Goal: Task Accomplishment & Management: Complete application form

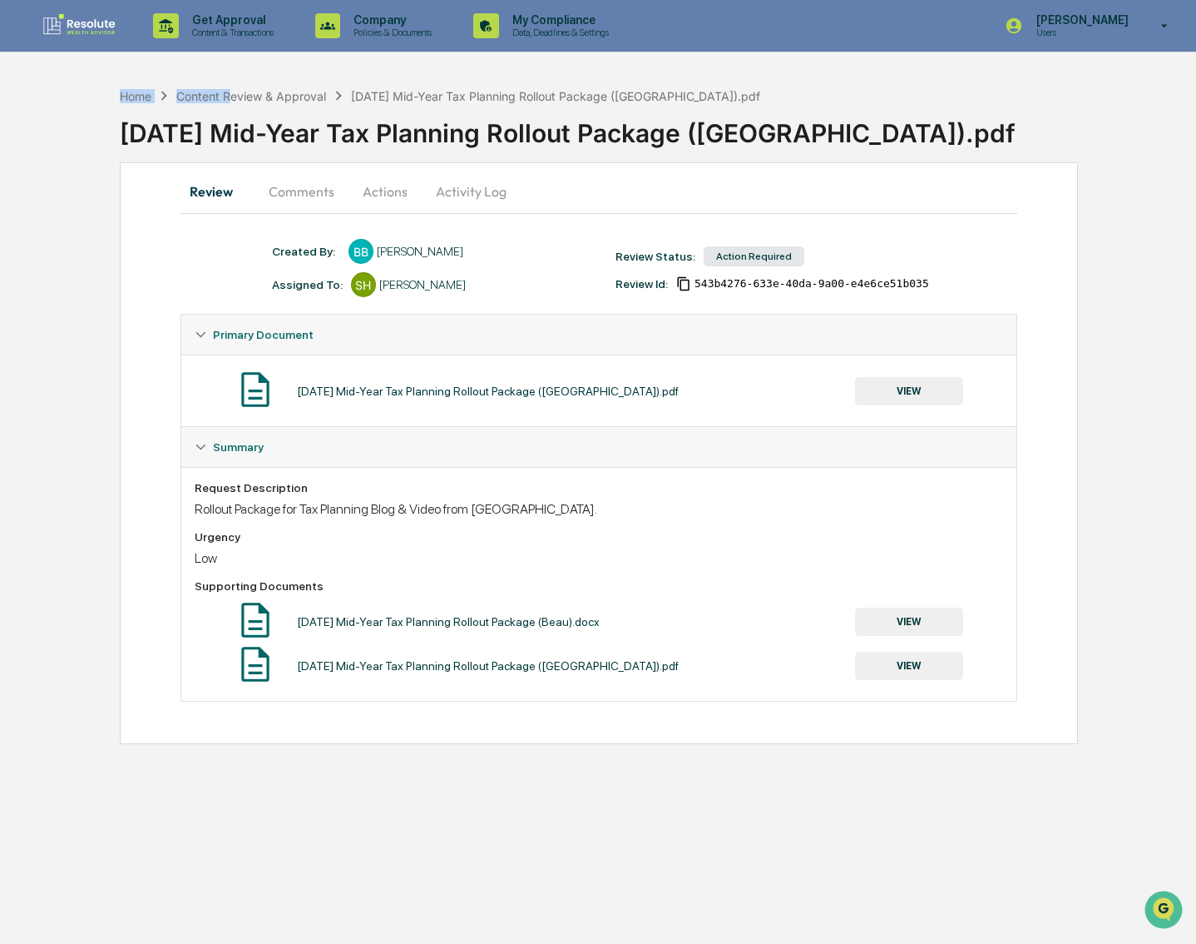
drag, startPoint x: 231, startPoint y: 83, endPoint x: 230, endPoint y: 107, distance: 24.1
click at [230, 106] on div "Home Content Review & Approval 2025-08-13 Mid-Year Tax Planning Rollout Package…" at bounding box center [658, 120] width 1077 height 83
click at [230, 98] on div "Content Review & Approval" at bounding box center [251, 96] width 150 height 14
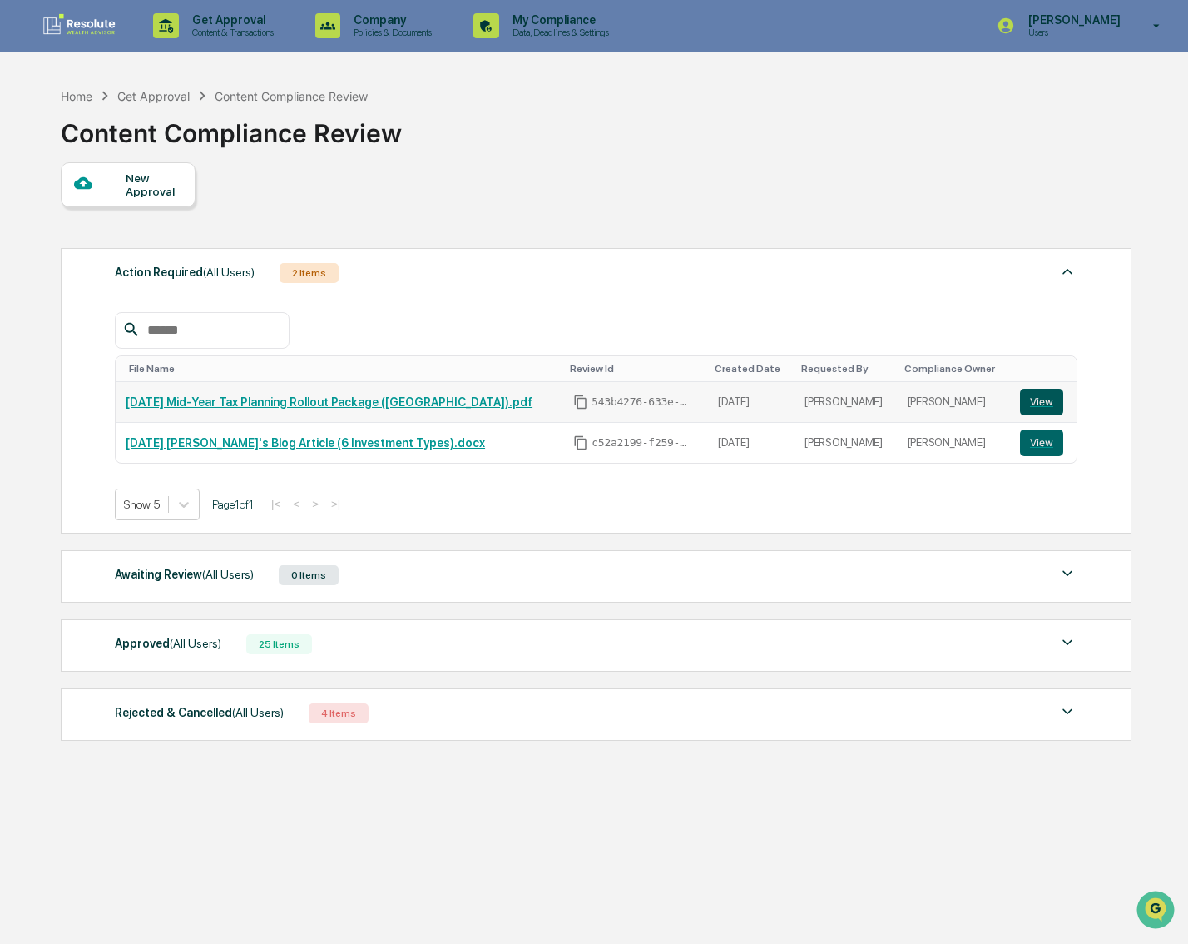
click at [1041, 401] on button "View" at bounding box center [1041, 402] width 43 height 27
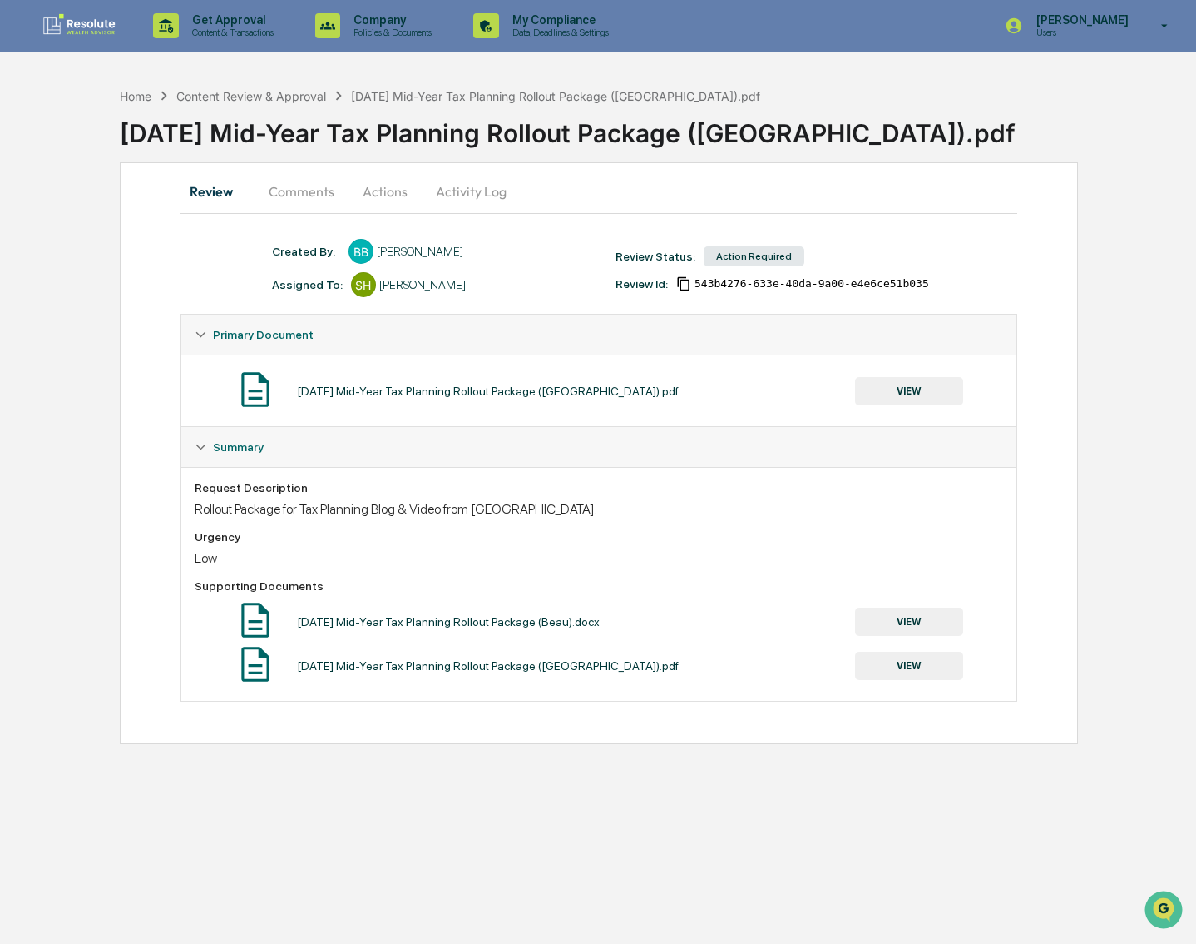
click at [389, 178] on button "Actions" at bounding box center [385, 191] width 75 height 40
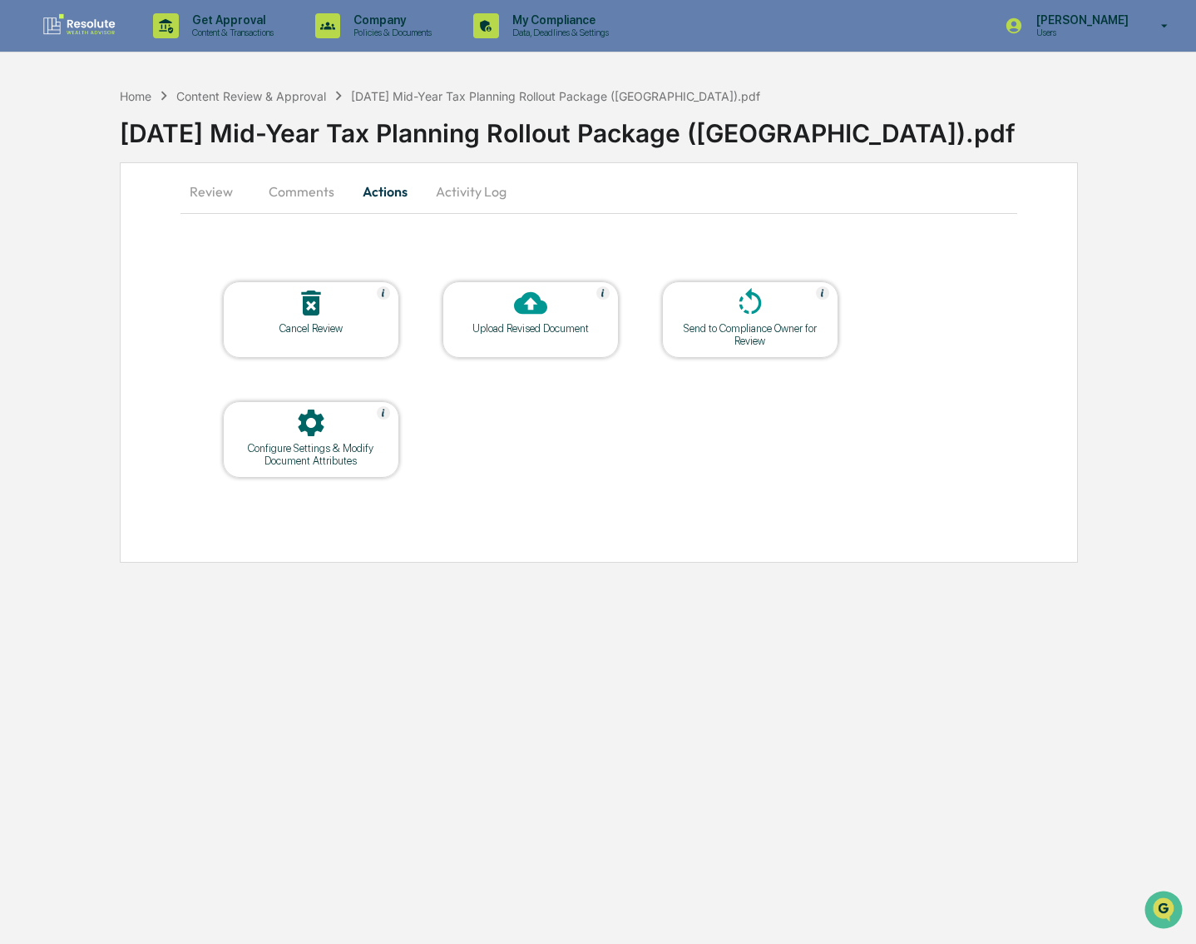
click at [292, 189] on button "Comments" at bounding box center [301, 191] width 92 height 40
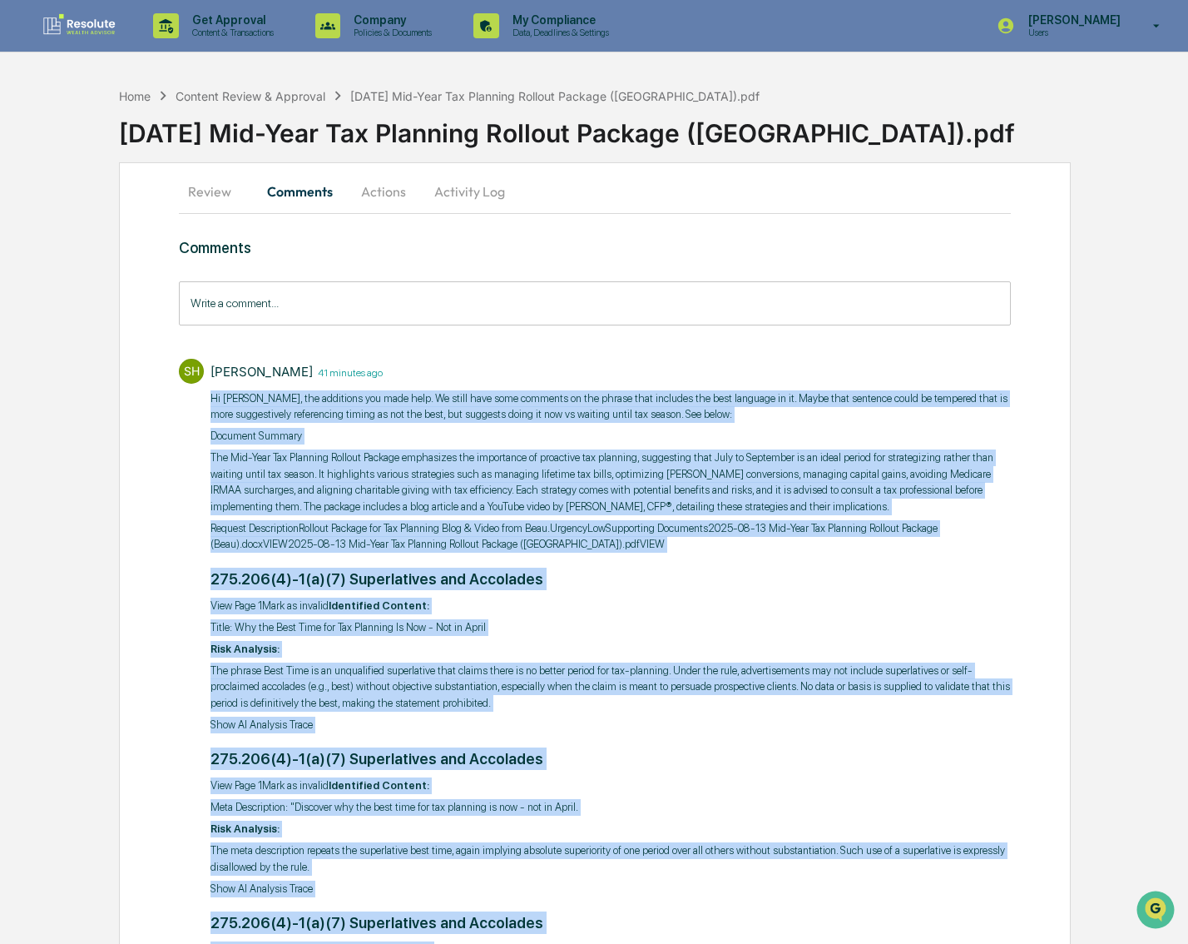
drag, startPoint x: 363, startPoint y: 549, endPoint x: 203, endPoint y: 393, distance: 223.6
click at [203, 393] on div "SH Scott Hohman 41 minutes ago ​Hi Beau, the additions you made help. We still …" at bounding box center [595, 708] width 832 height 716
copy div "​Hi Beau, the additions you made help. We still have some comments on the phras…"
click at [362, 185] on button "Actions" at bounding box center [383, 191] width 75 height 40
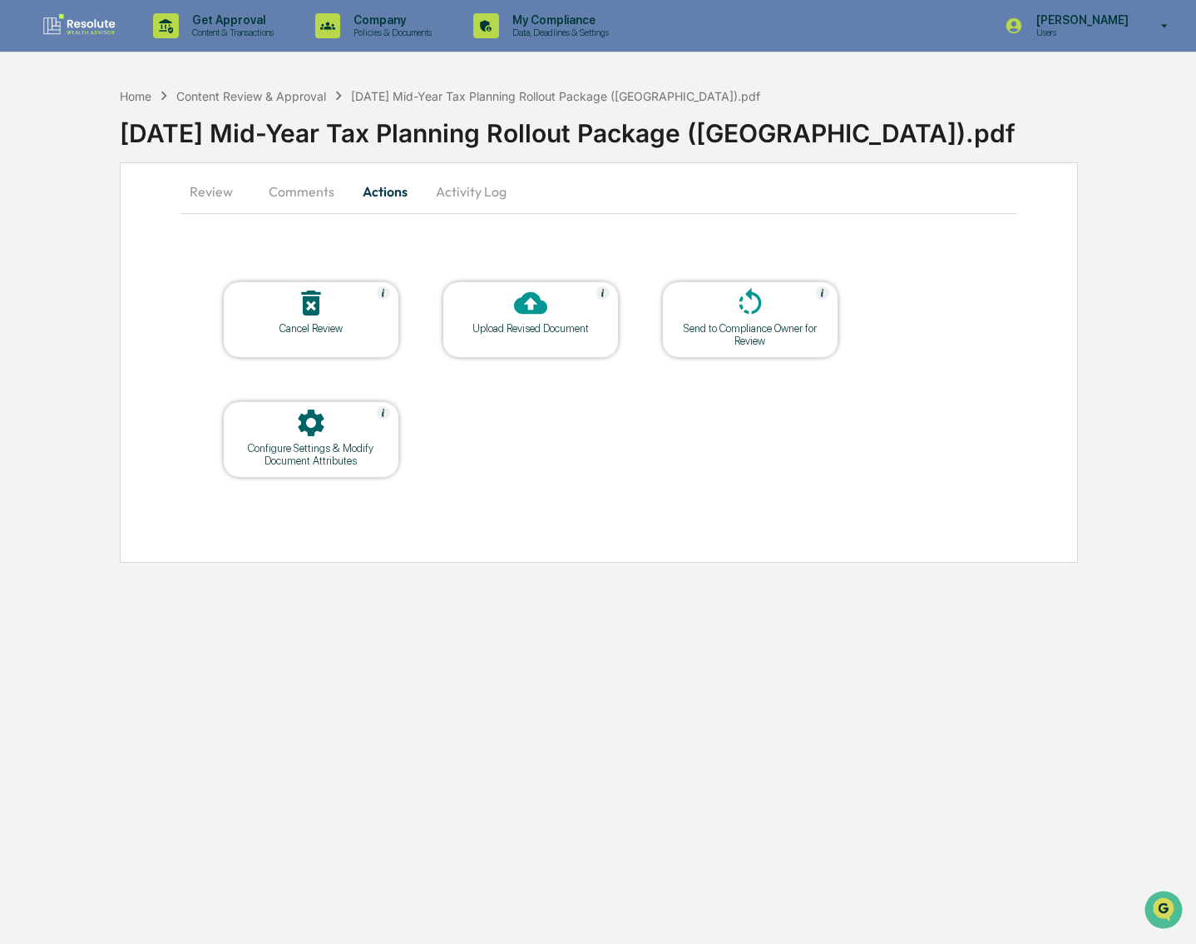
click at [526, 335] on div "Upload Revised Document" at bounding box center [531, 319] width 176 height 77
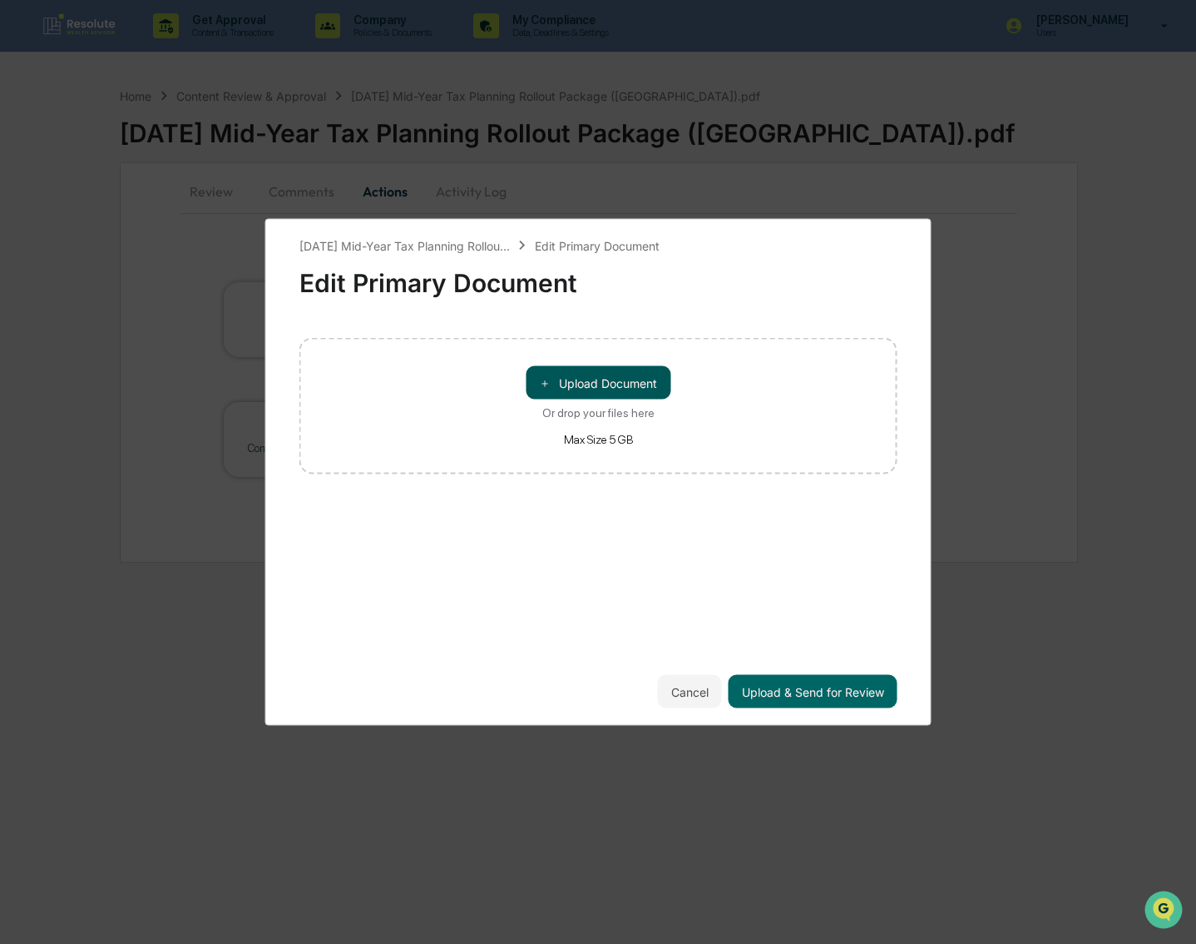
click at [587, 385] on button "＋ Upload Document" at bounding box center [598, 382] width 145 height 33
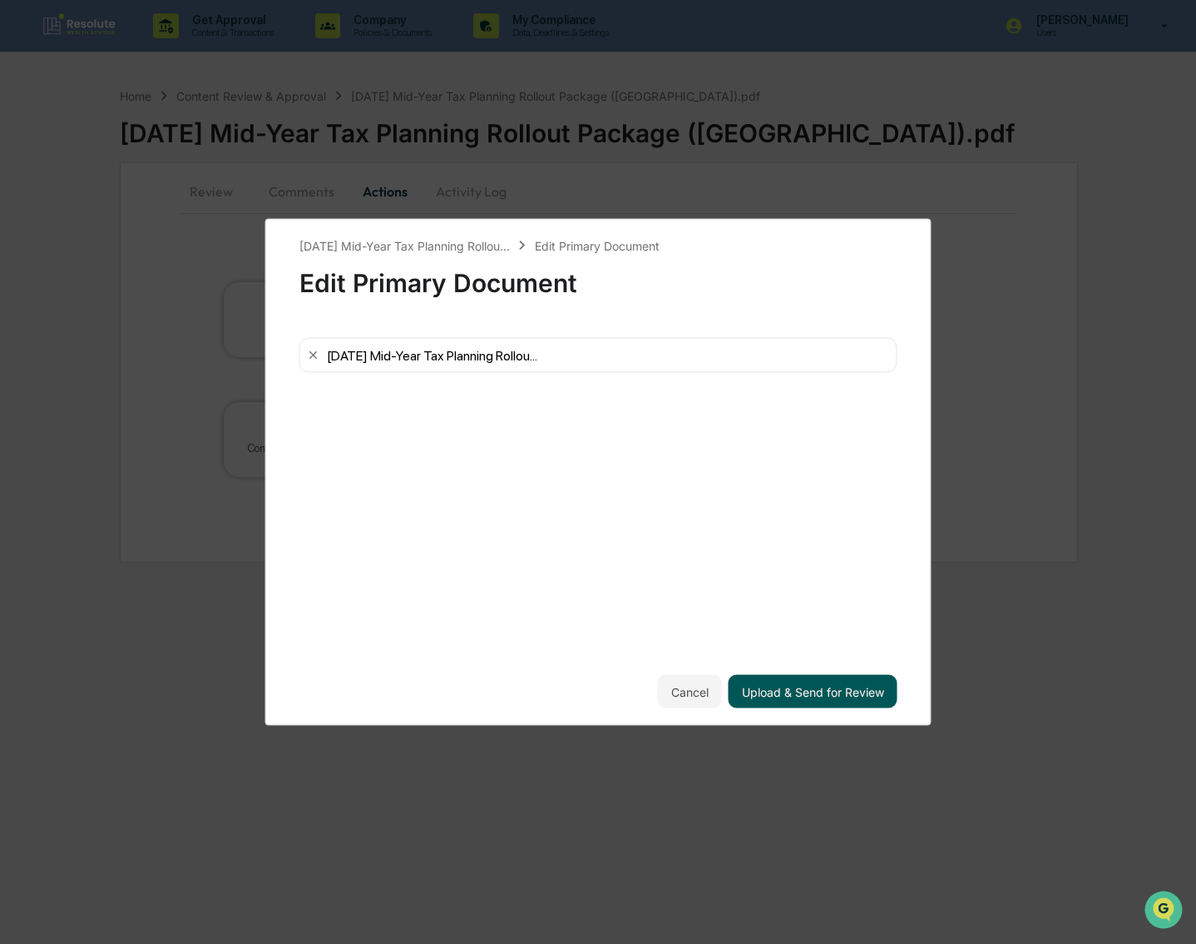
click at [785, 692] on button "Upload & Send for Review" at bounding box center [813, 691] width 169 height 33
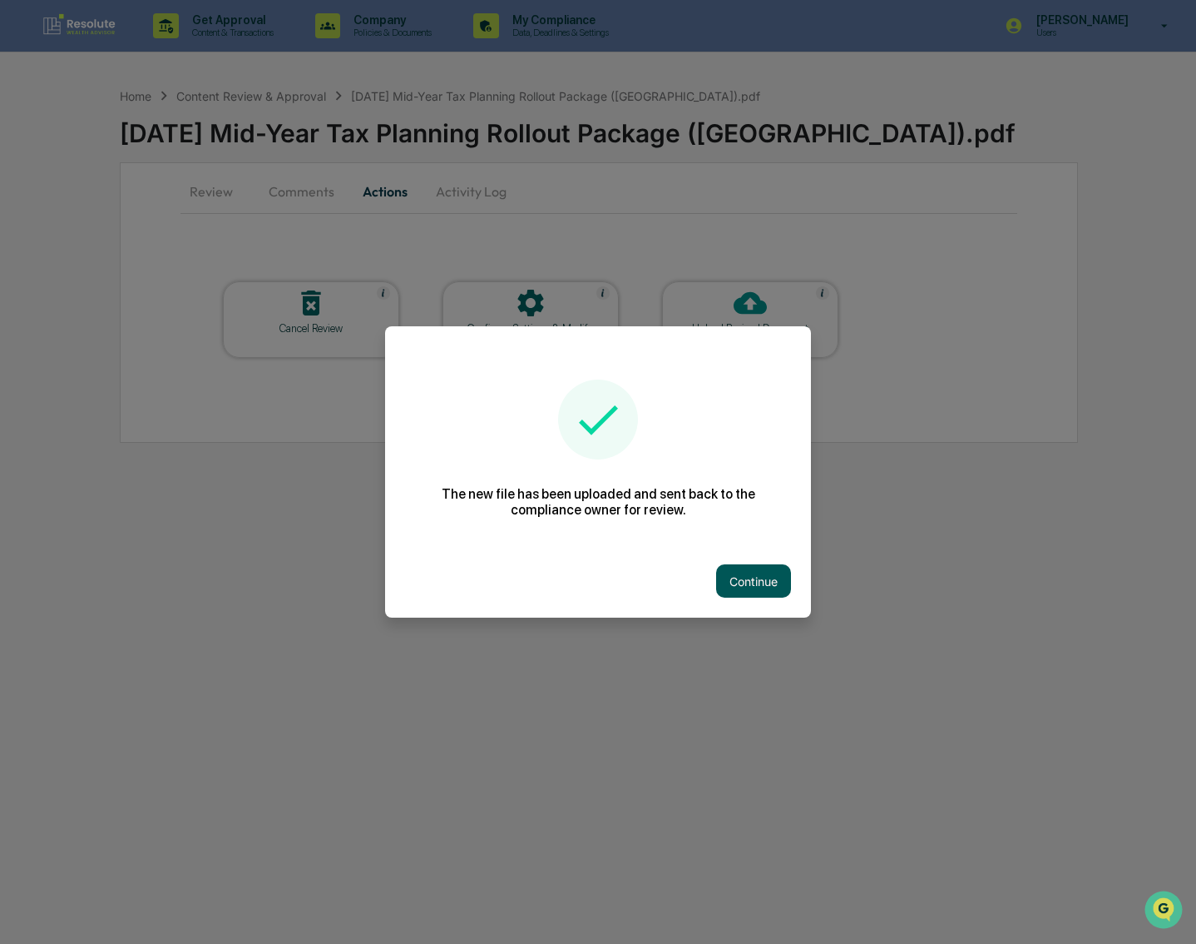
click at [755, 587] on button "Continue" at bounding box center [753, 580] width 75 height 33
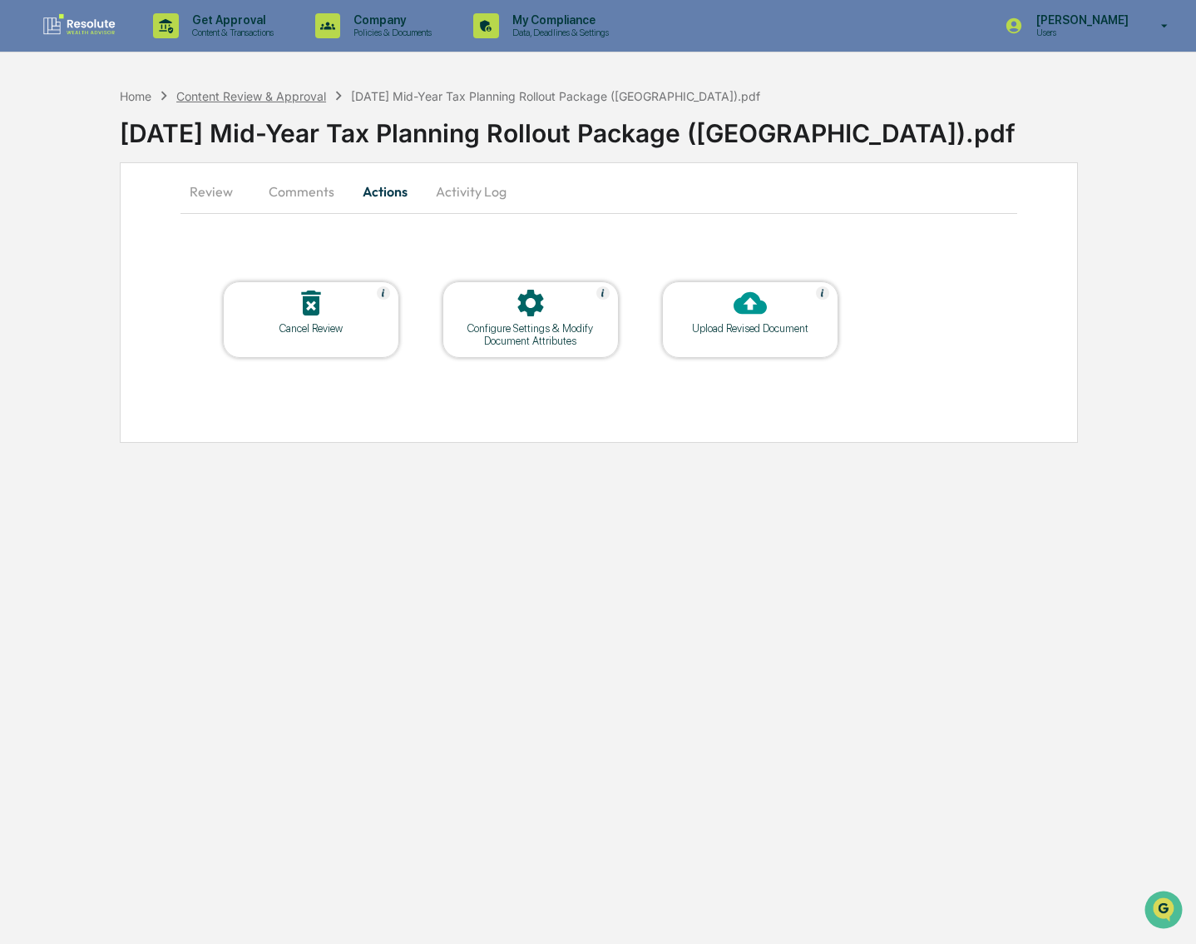
click at [240, 99] on div "Content Review & Approval" at bounding box center [251, 96] width 150 height 14
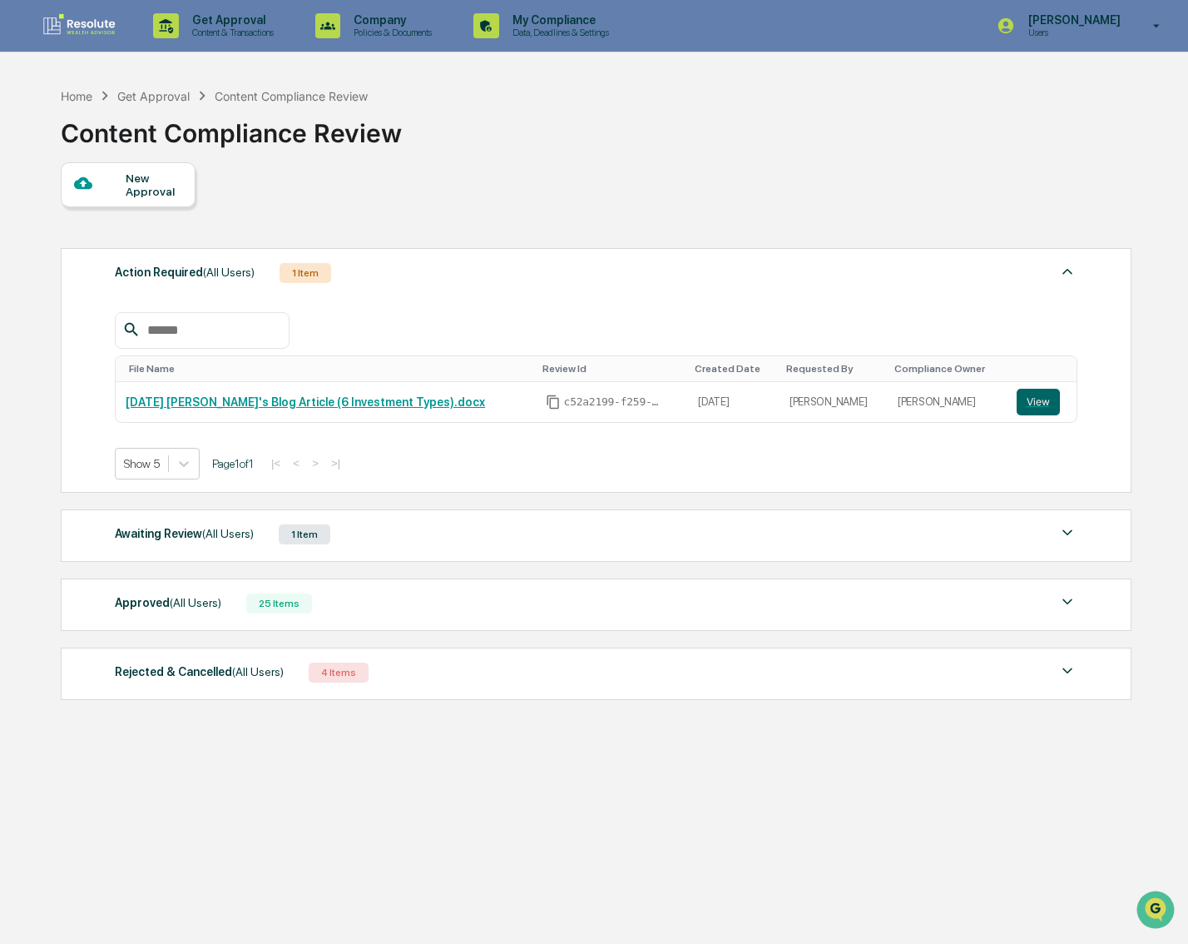
click at [351, 599] on div "Approved (All Users) 25 Items" at bounding box center [596, 603] width 963 height 23
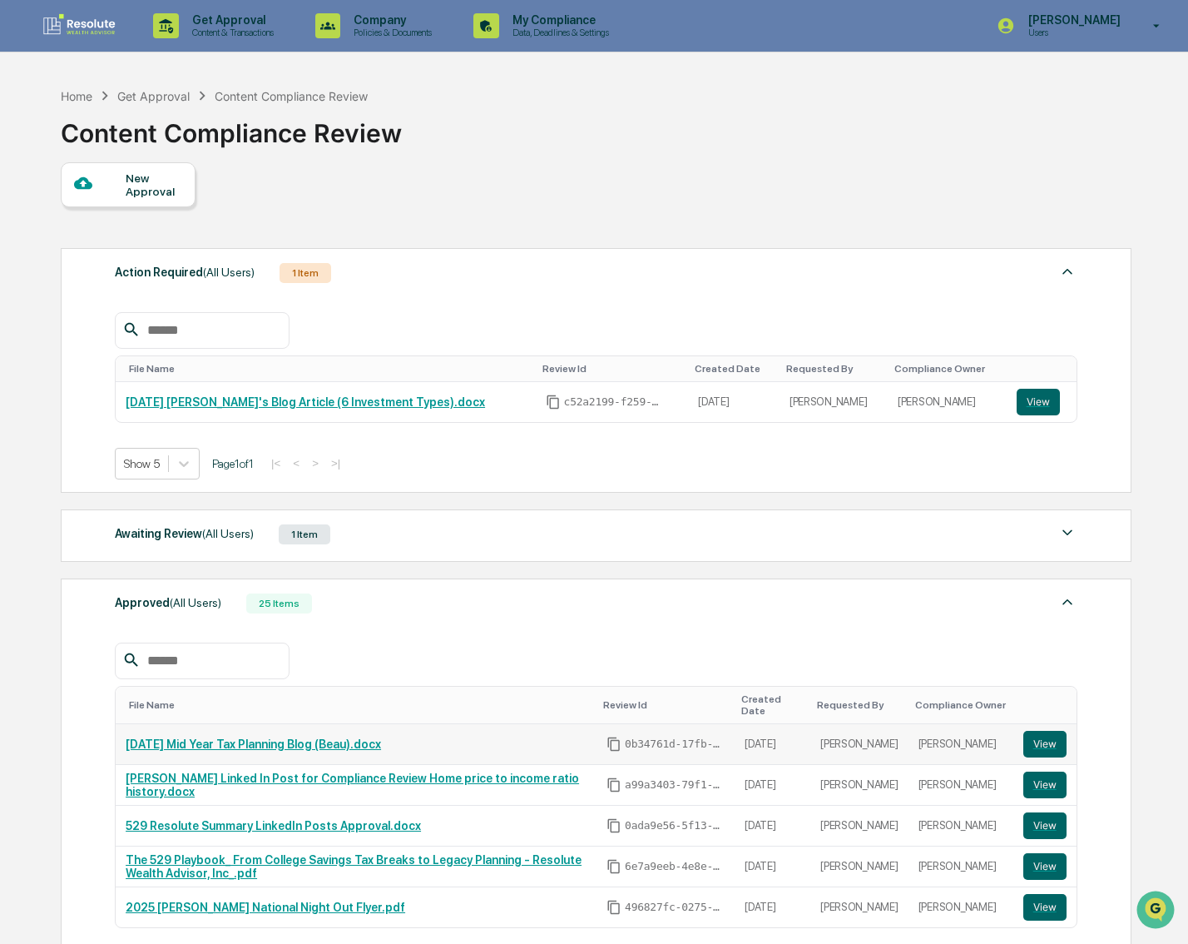
click at [326, 748] on link "2025-08-12 Mid Year Tax Planning Blog (Beau).docx" at bounding box center [253, 743] width 255 height 13
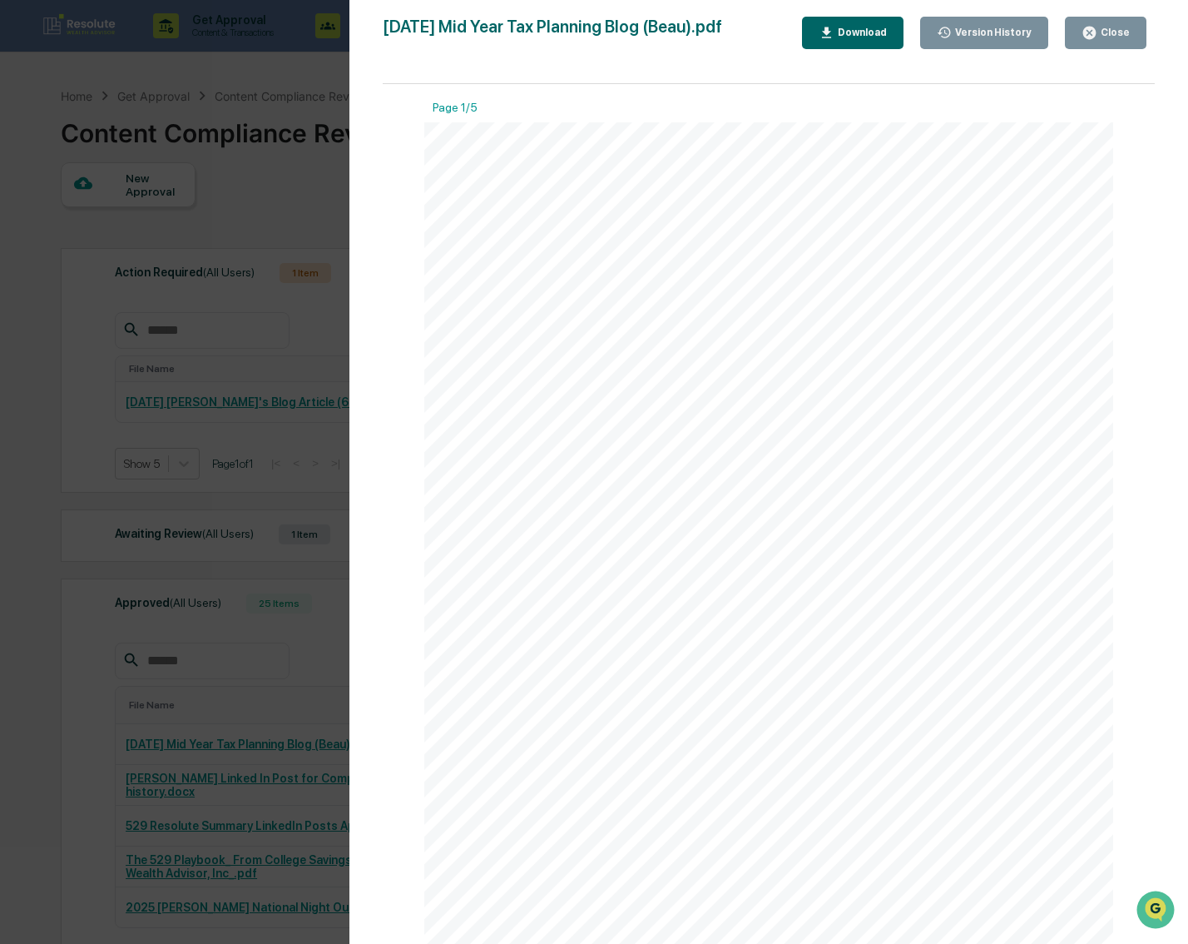
click at [212, 440] on div "Version History 08/12/2025, 05:19 PM Beau Bryant 08/12/2025, 03:42 PM Beau Brya…" at bounding box center [594, 472] width 1188 height 944
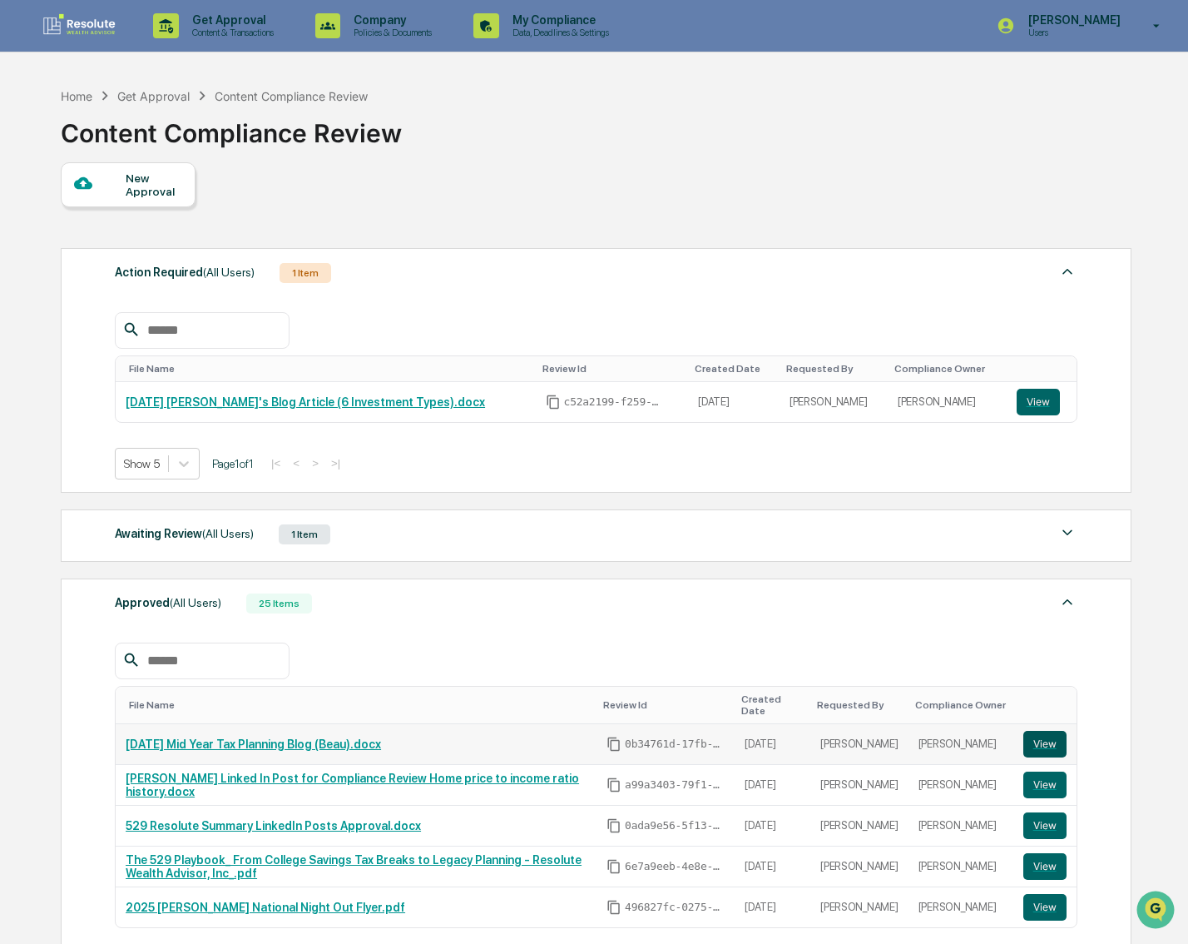
click at [1028, 736] on button "View" at bounding box center [1044, 744] width 43 height 27
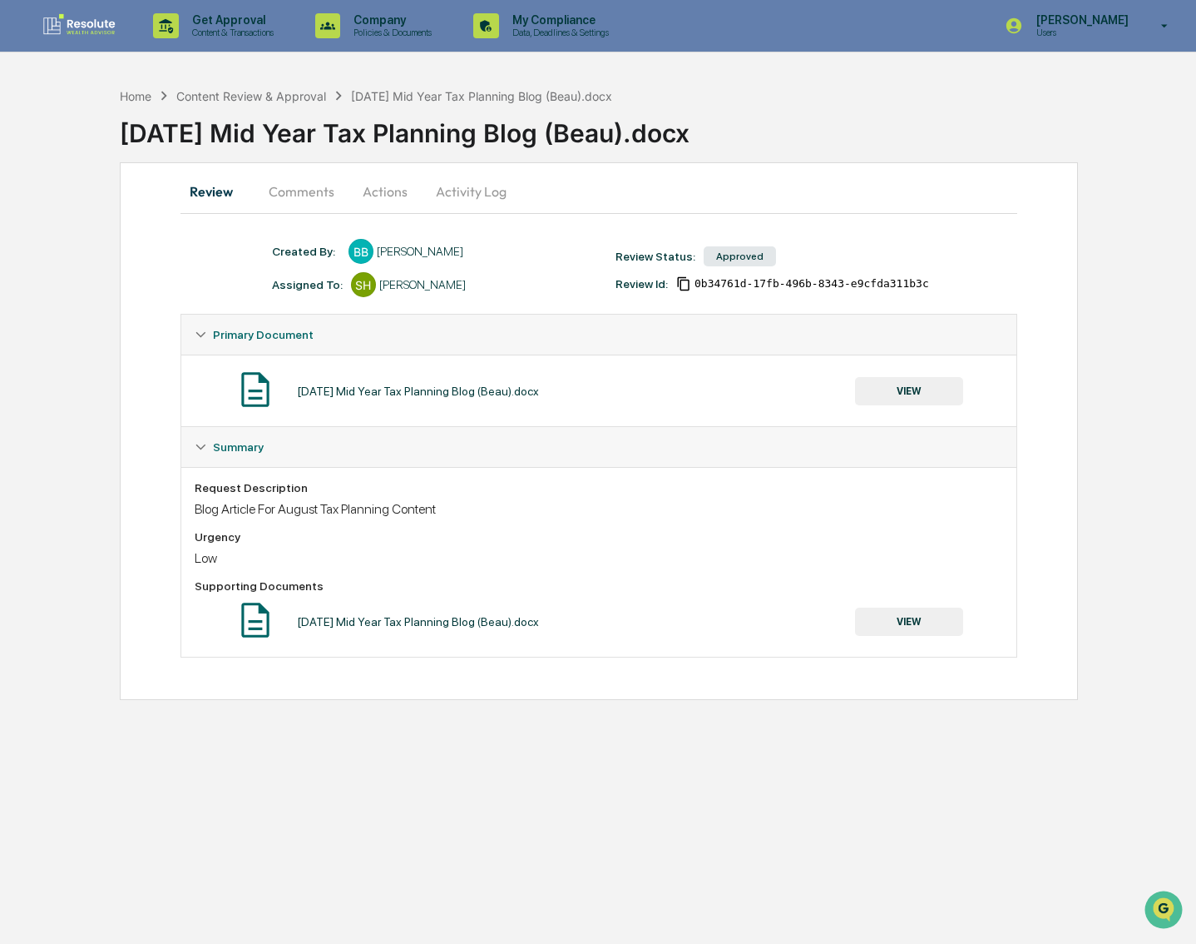
click at [321, 181] on button "Comments" at bounding box center [301, 191] width 92 height 40
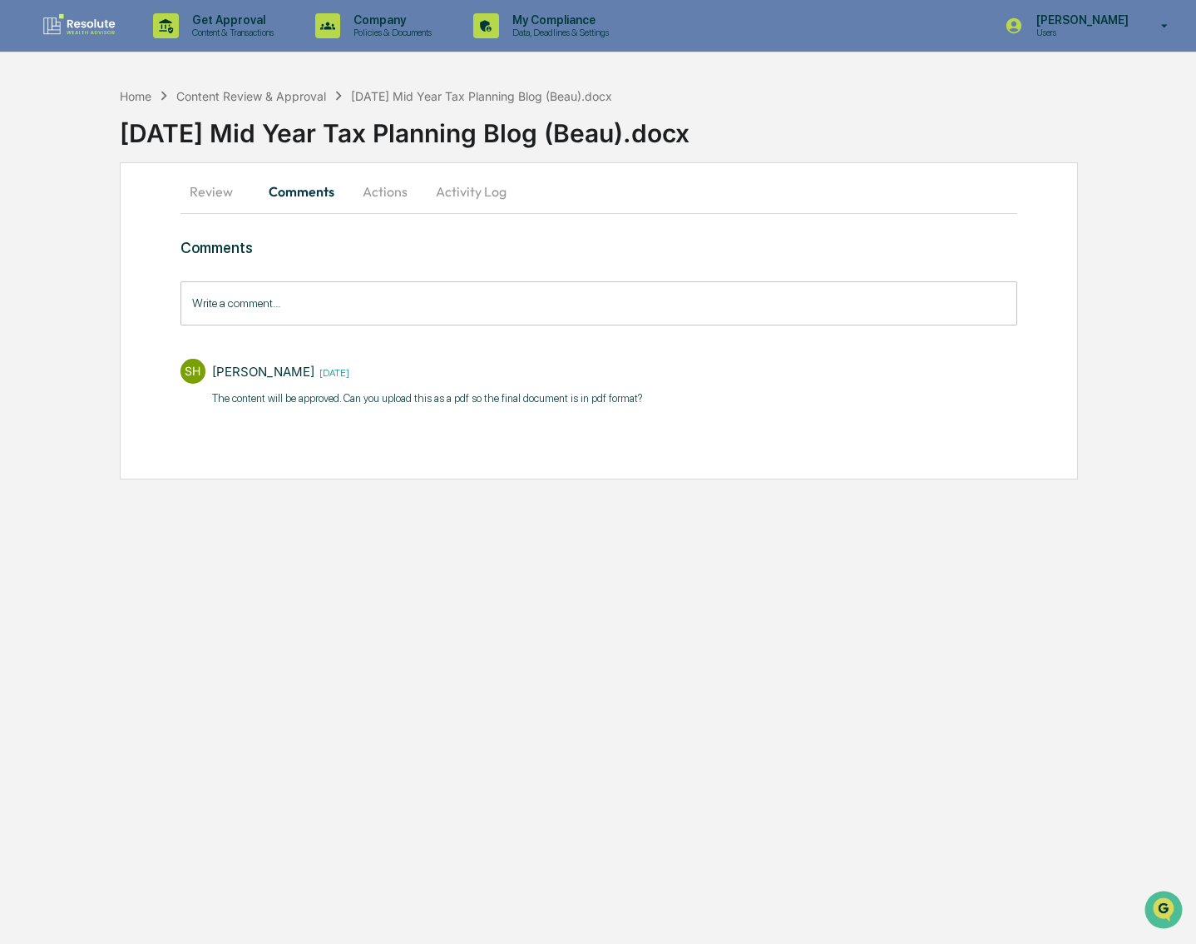
click at [206, 186] on button "Review" at bounding box center [218, 191] width 75 height 40
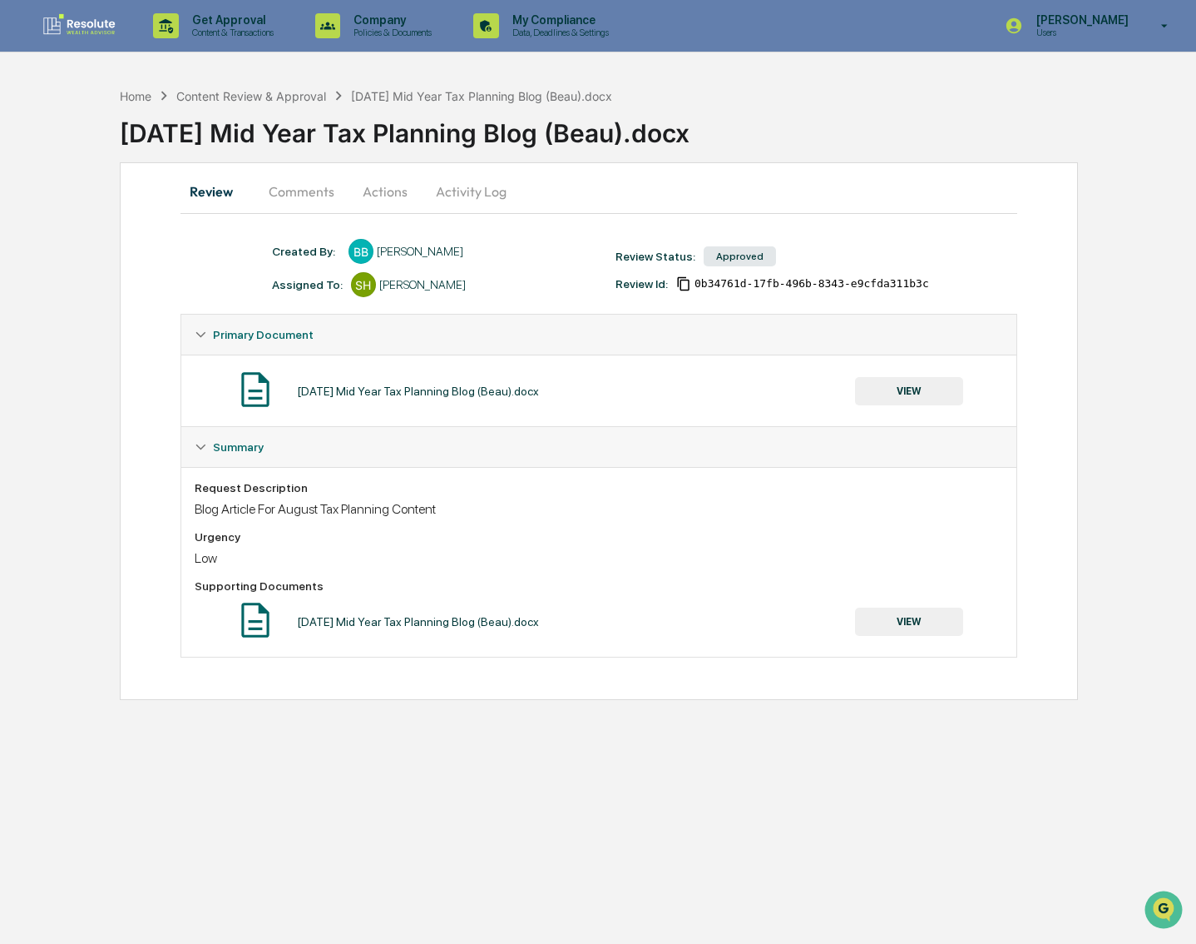
click at [922, 404] on button "VIEW" at bounding box center [909, 391] width 108 height 28
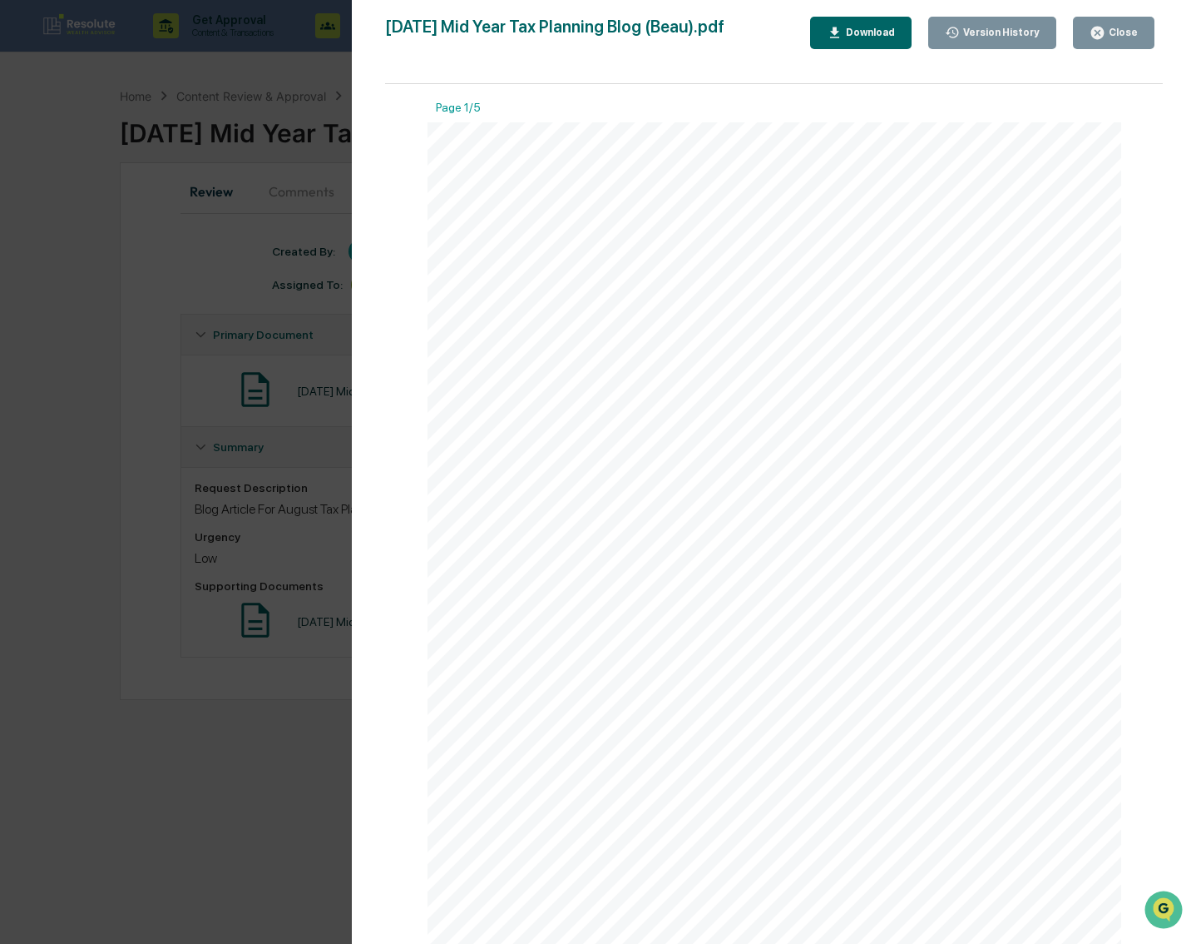
click at [874, 48] on button "Download" at bounding box center [861, 33] width 102 height 32
click at [844, 42] on button "Download" at bounding box center [861, 33] width 102 height 32
click at [91, 606] on div "Version History 08/12/2025, 05:19 PM Beau Bryant 08/12/2025, 03:42 PM Beau Brya…" at bounding box center [598, 472] width 1196 height 944
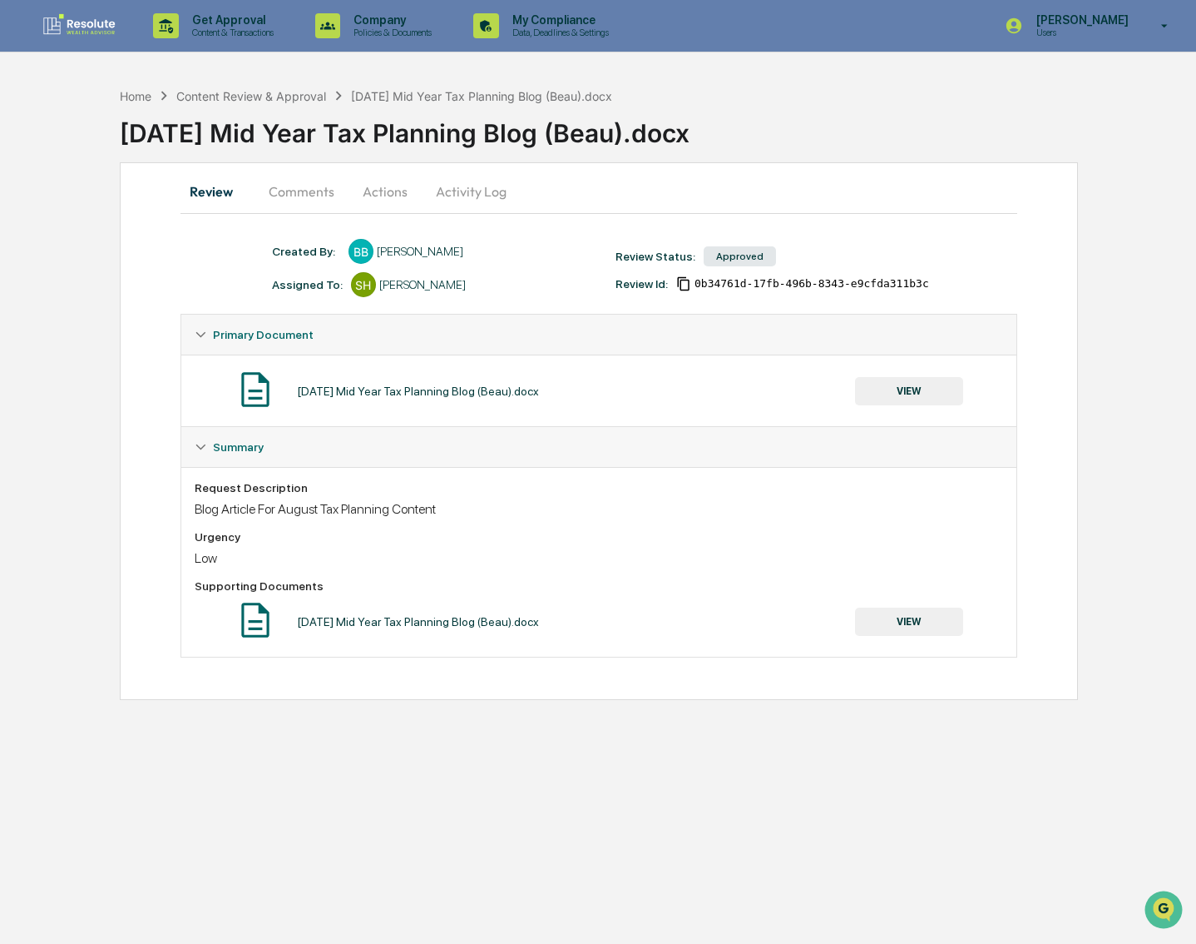
click at [911, 630] on button "VIEW" at bounding box center [909, 621] width 108 height 28
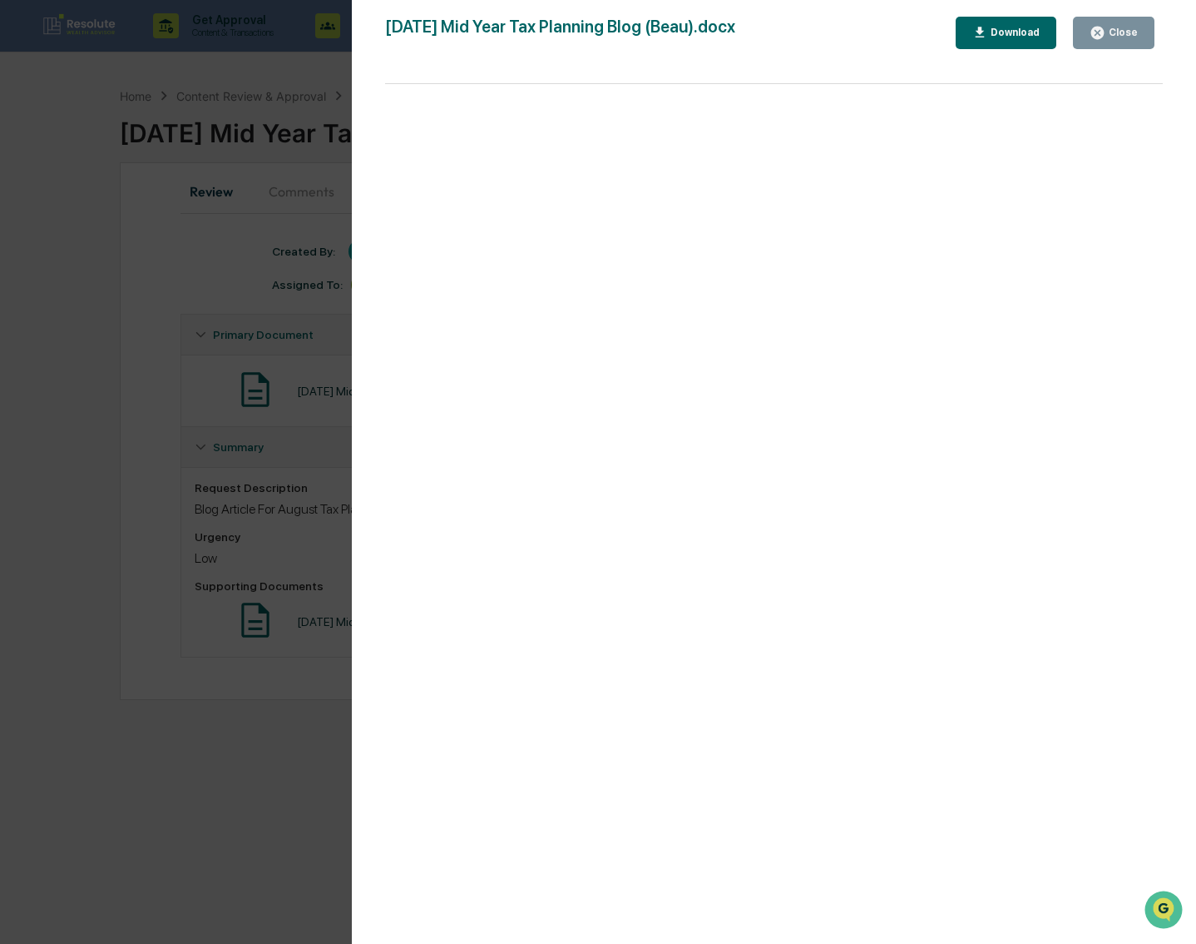
click at [987, 38] on icon "button" at bounding box center [981, 33] width 16 height 16
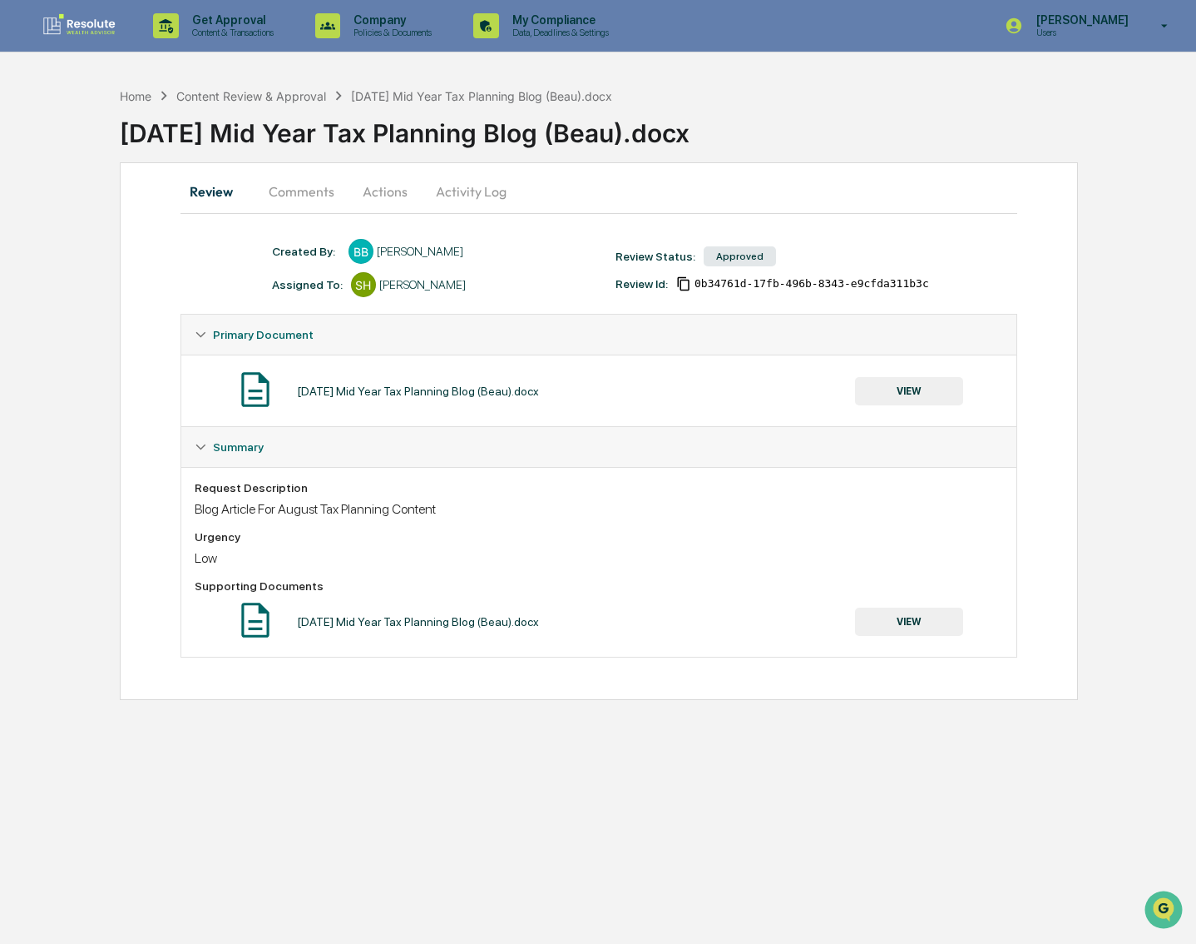
click at [210, 191] on button "Review" at bounding box center [218, 191] width 75 height 40
click at [205, 29] on p "Content & Transactions" at bounding box center [230, 33] width 103 height 12
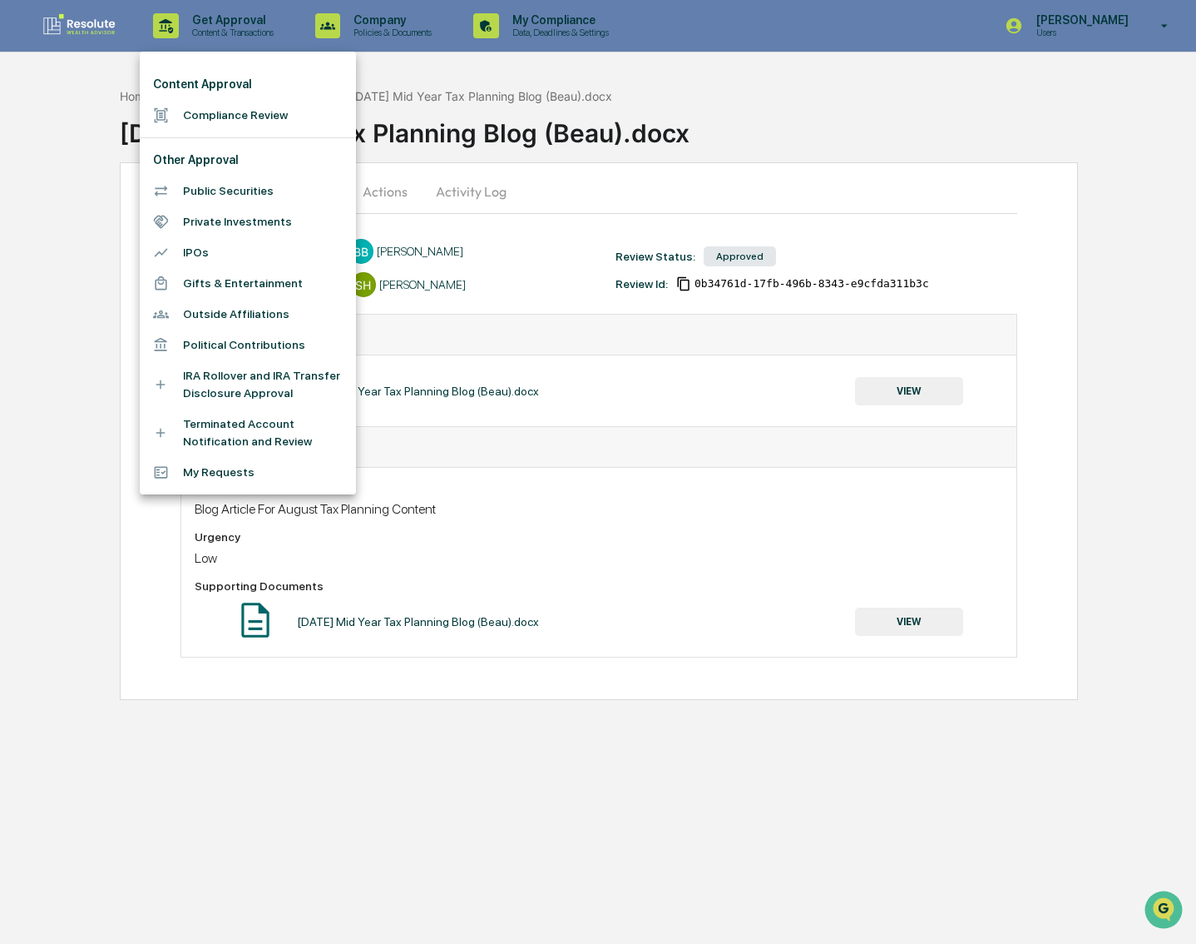
click at [210, 101] on li "Compliance Review" at bounding box center [248, 115] width 216 height 31
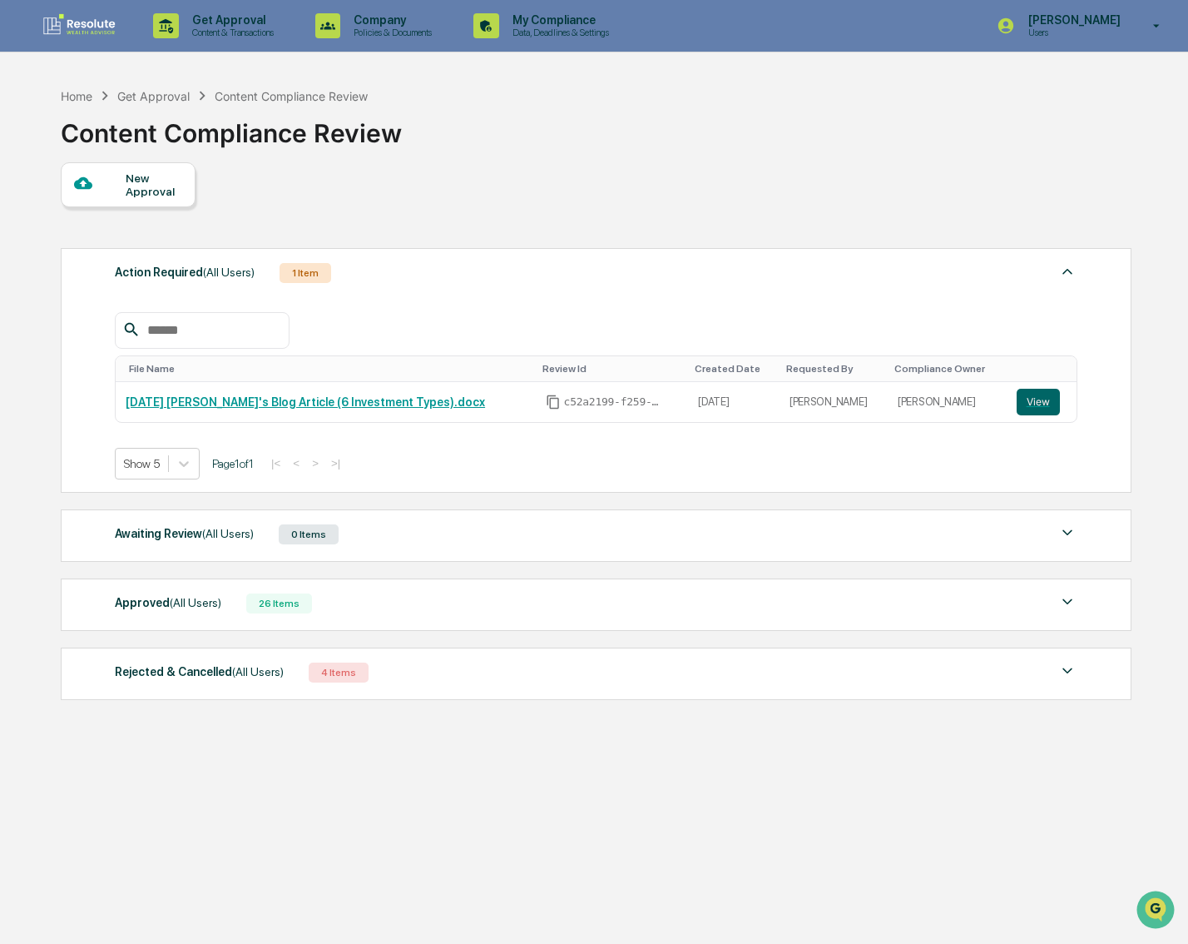
click at [132, 187] on div "New Approval" at bounding box center [154, 184] width 56 height 27
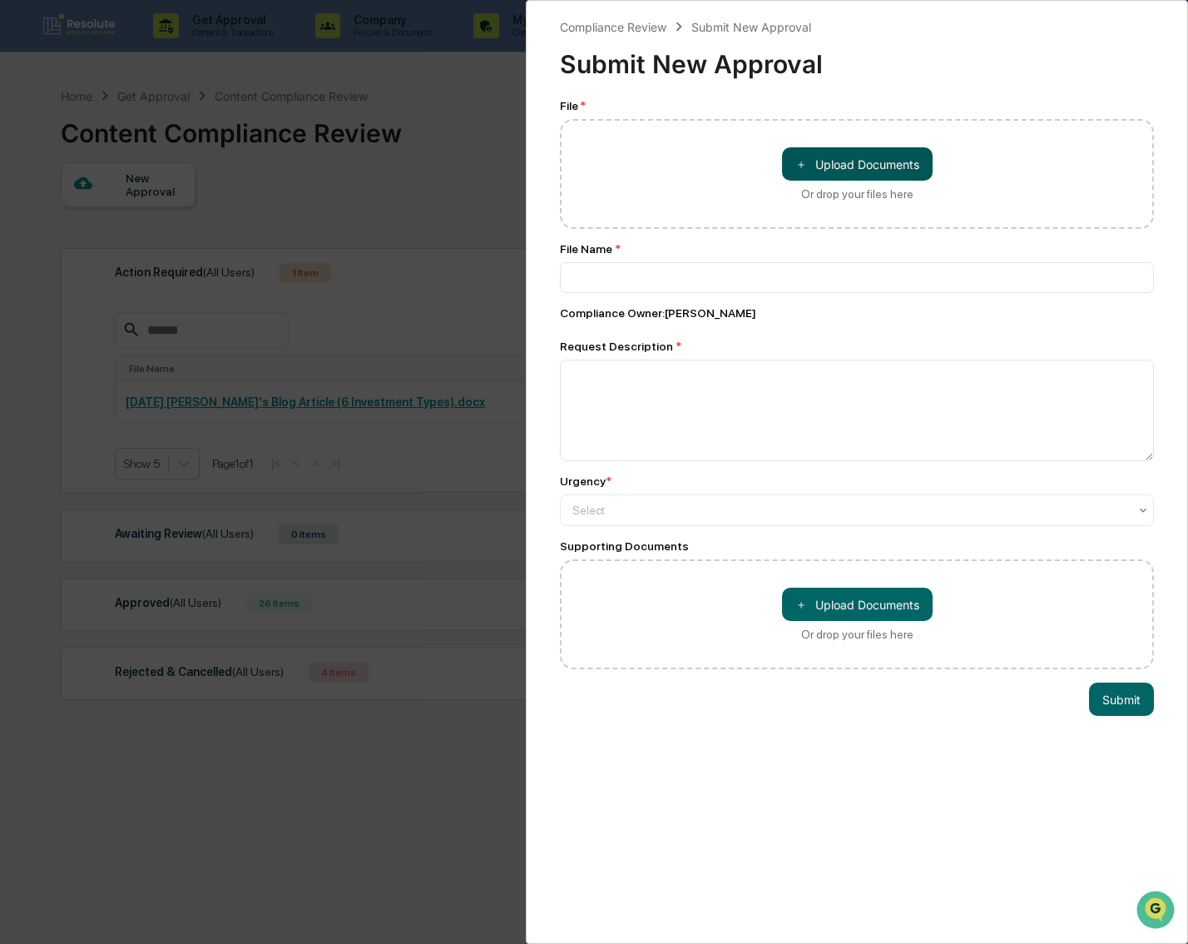
click at [824, 163] on button "＋ Upload Documents" at bounding box center [857, 163] width 151 height 33
type input "**********"
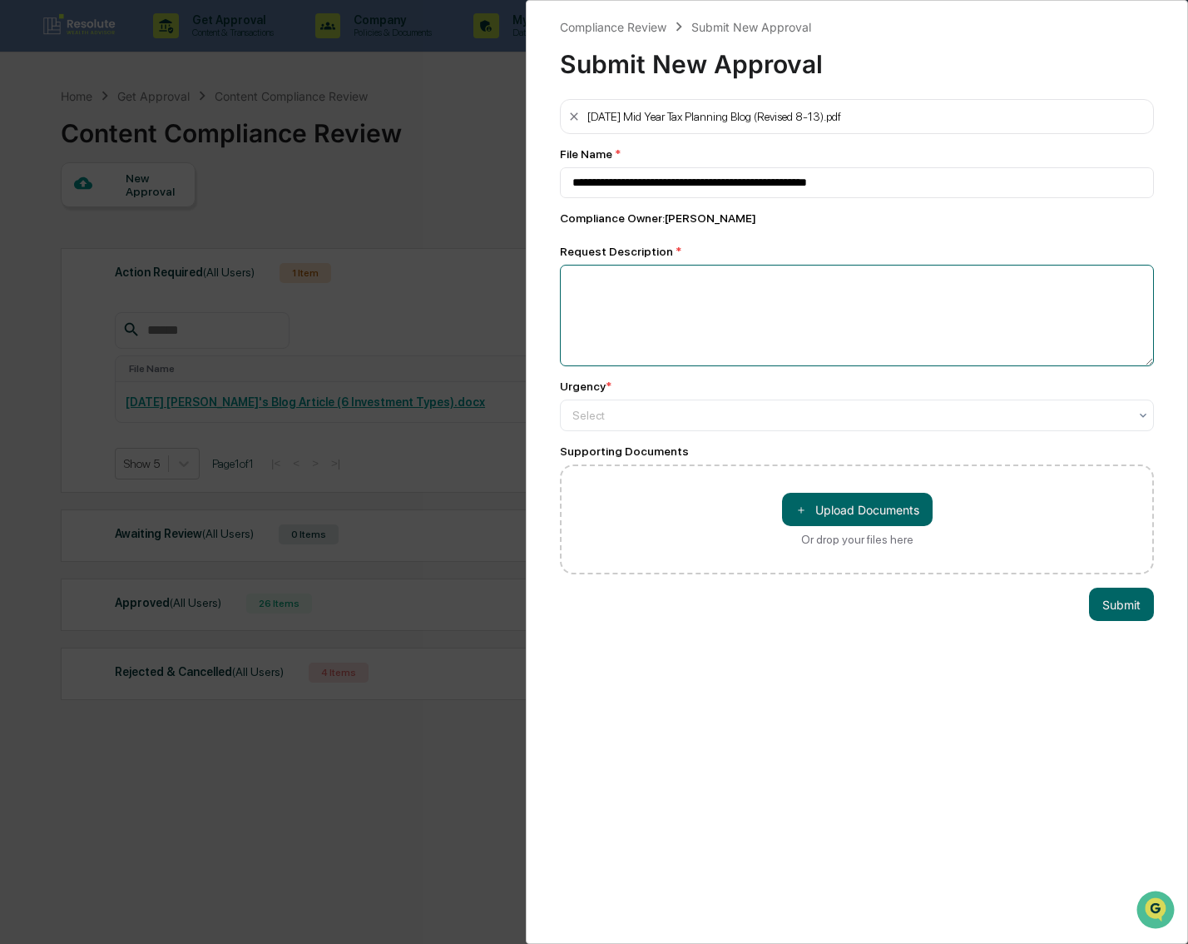
click at [696, 280] on textarea at bounding box center [857, 316] width 594 height 102
type textarea "*"
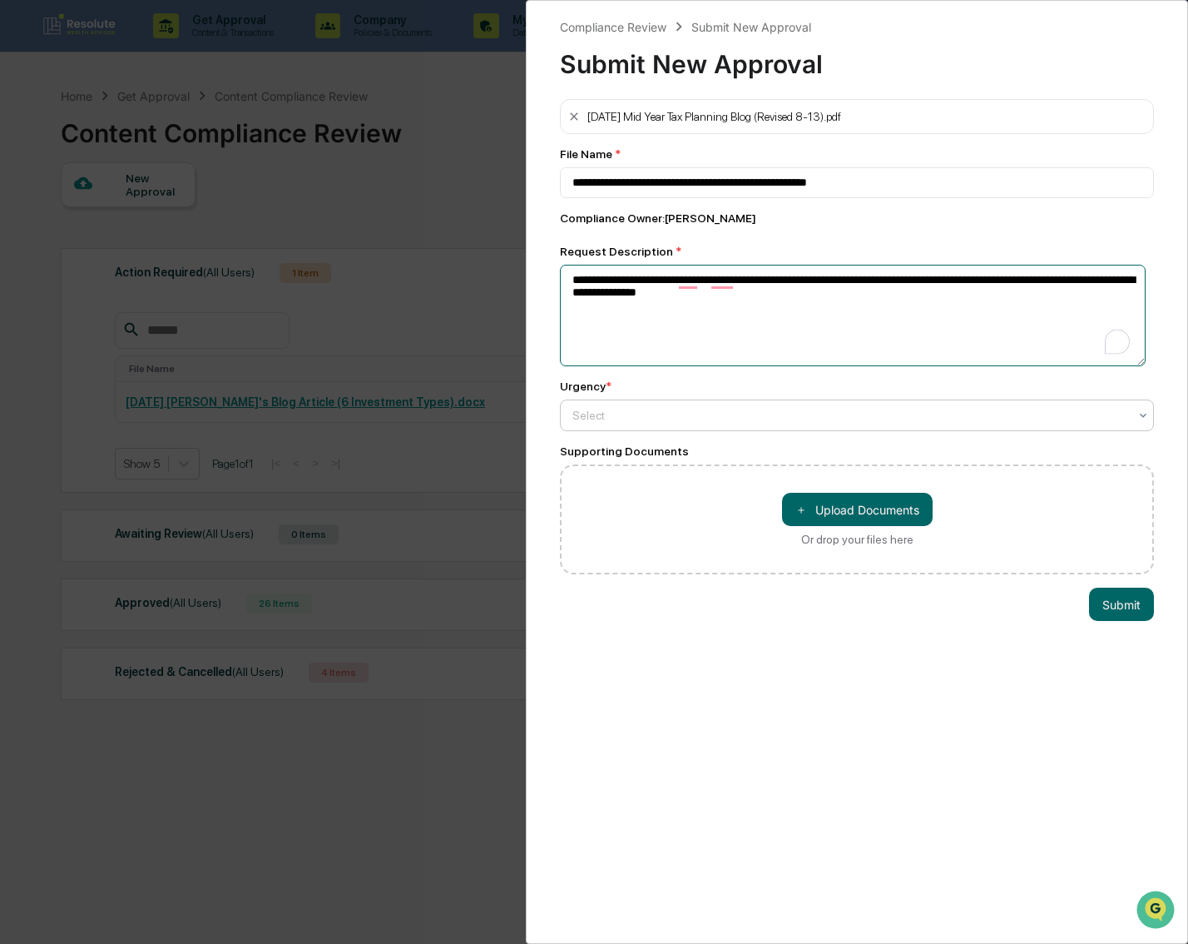
type textarea "**********"
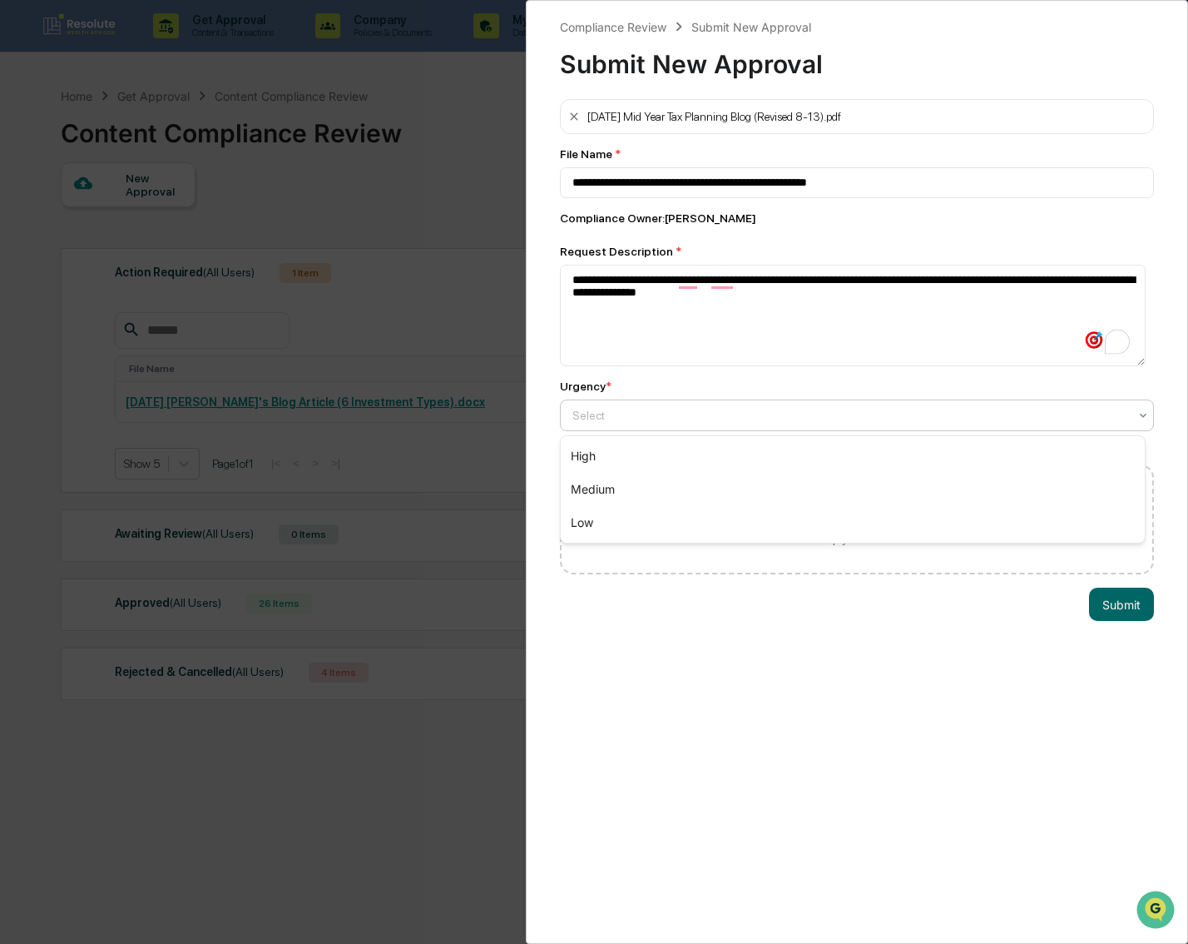
click at [718, 411] on div at bounding box center [850, 415] width 556 height 17
click at [693, 531] on div "Low" at bounding box center [853, 522] width 584 height 33
click at [841, 516] on button "＋ Upload Documents" at bounding box center [857, 509] width 151 height 33
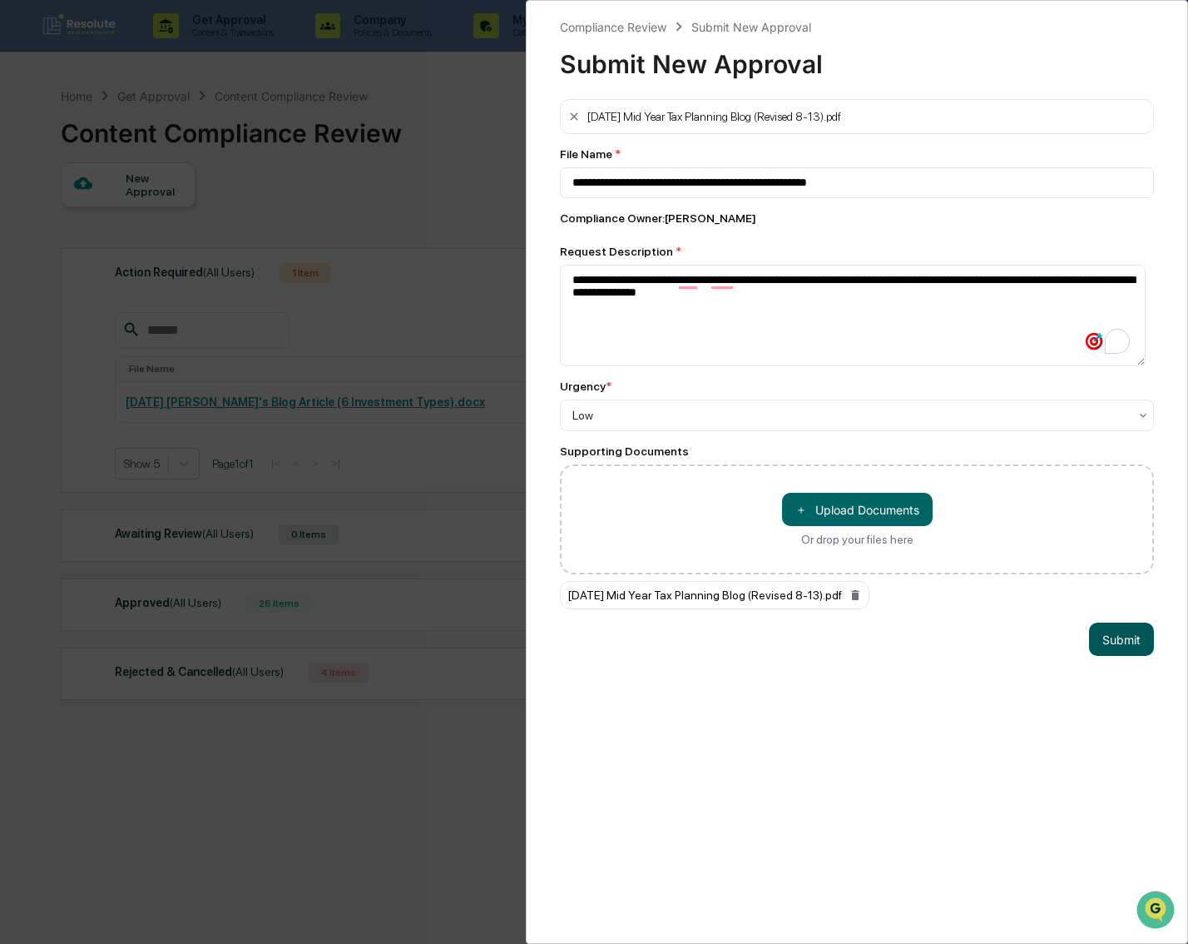
click at [1112, 637] on button "Submit" at bounding box center [1121, 638] width 65 height 33
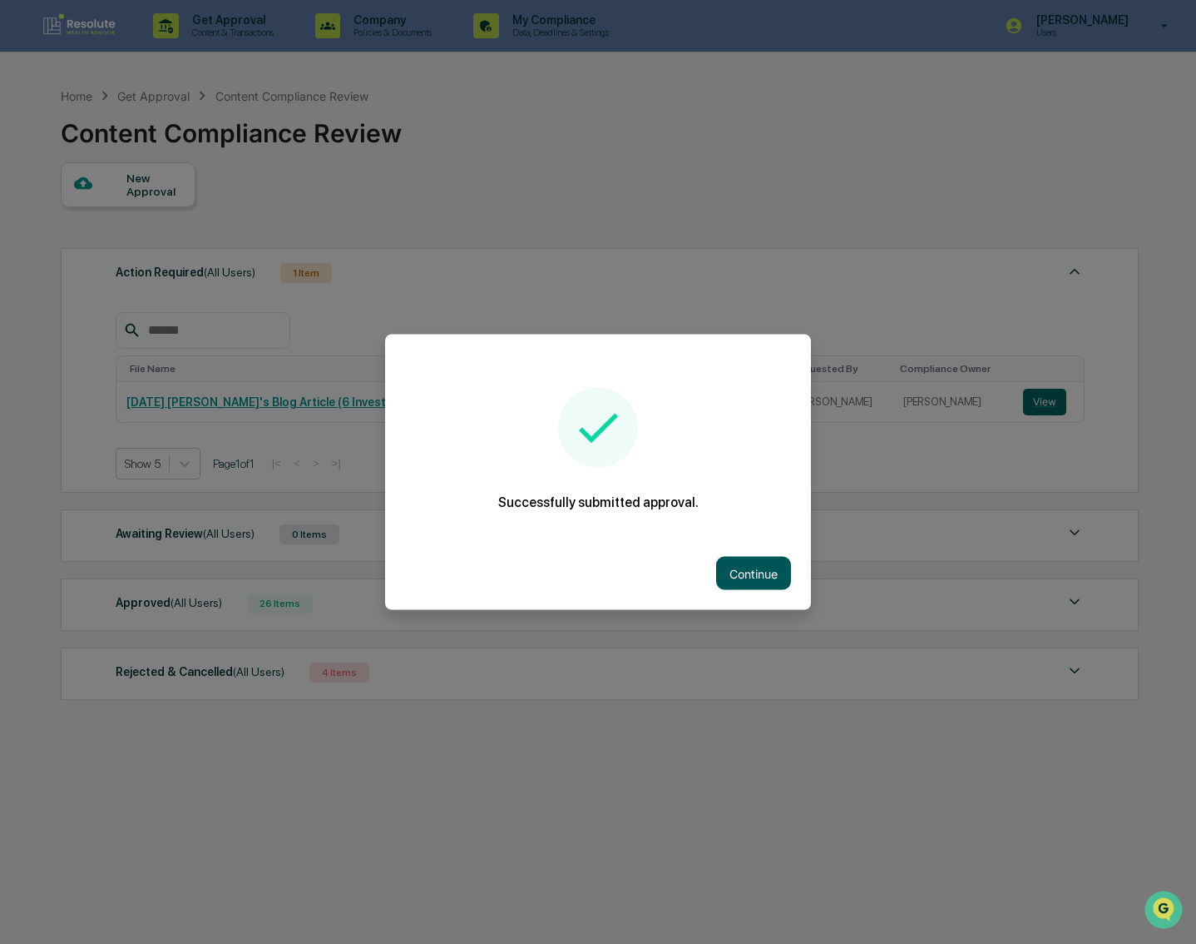
click at [748, 572] on button "Continue" at bounding box center [753, 573] width 75 height 33
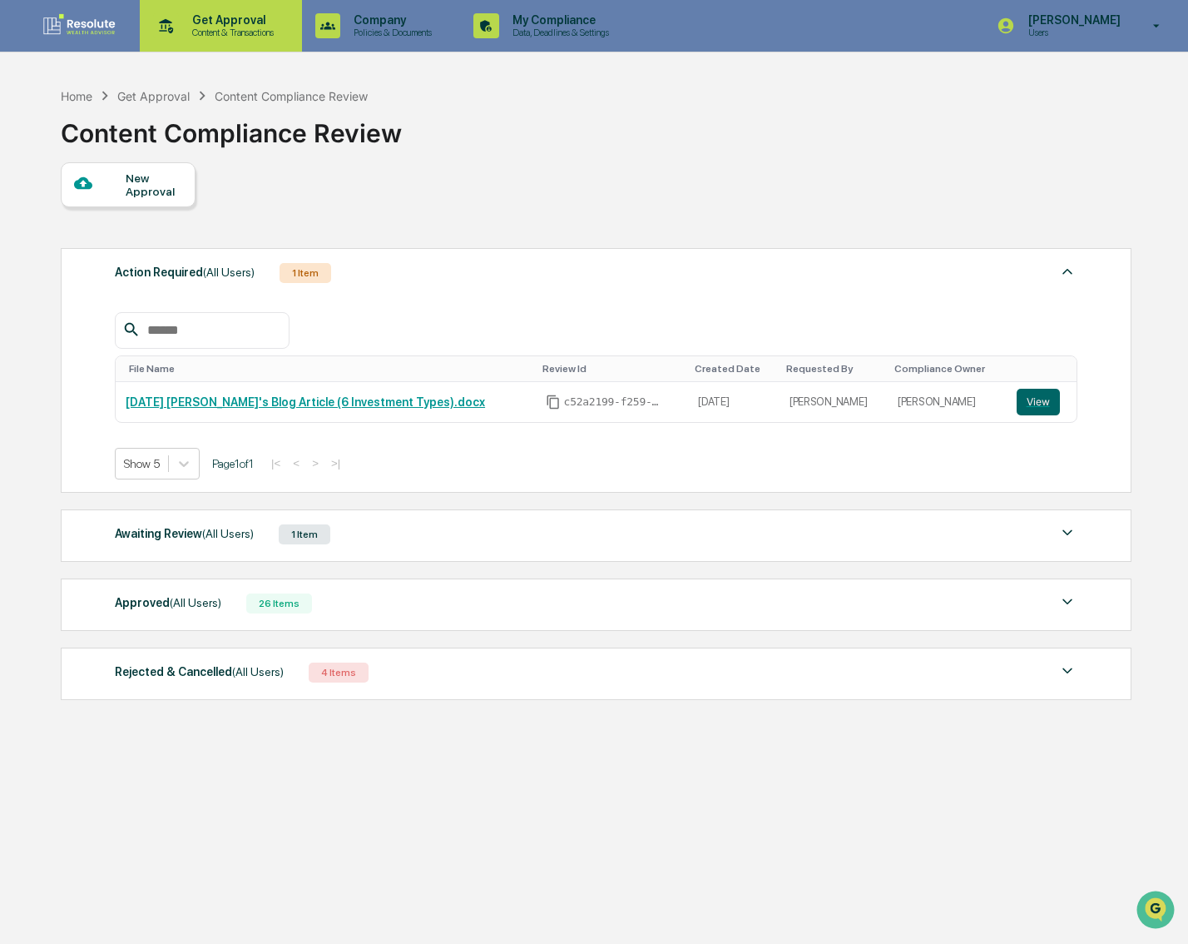
click at [206, 22] on p "Get Approval" at bounding box center [230, 19] width 103 height 13
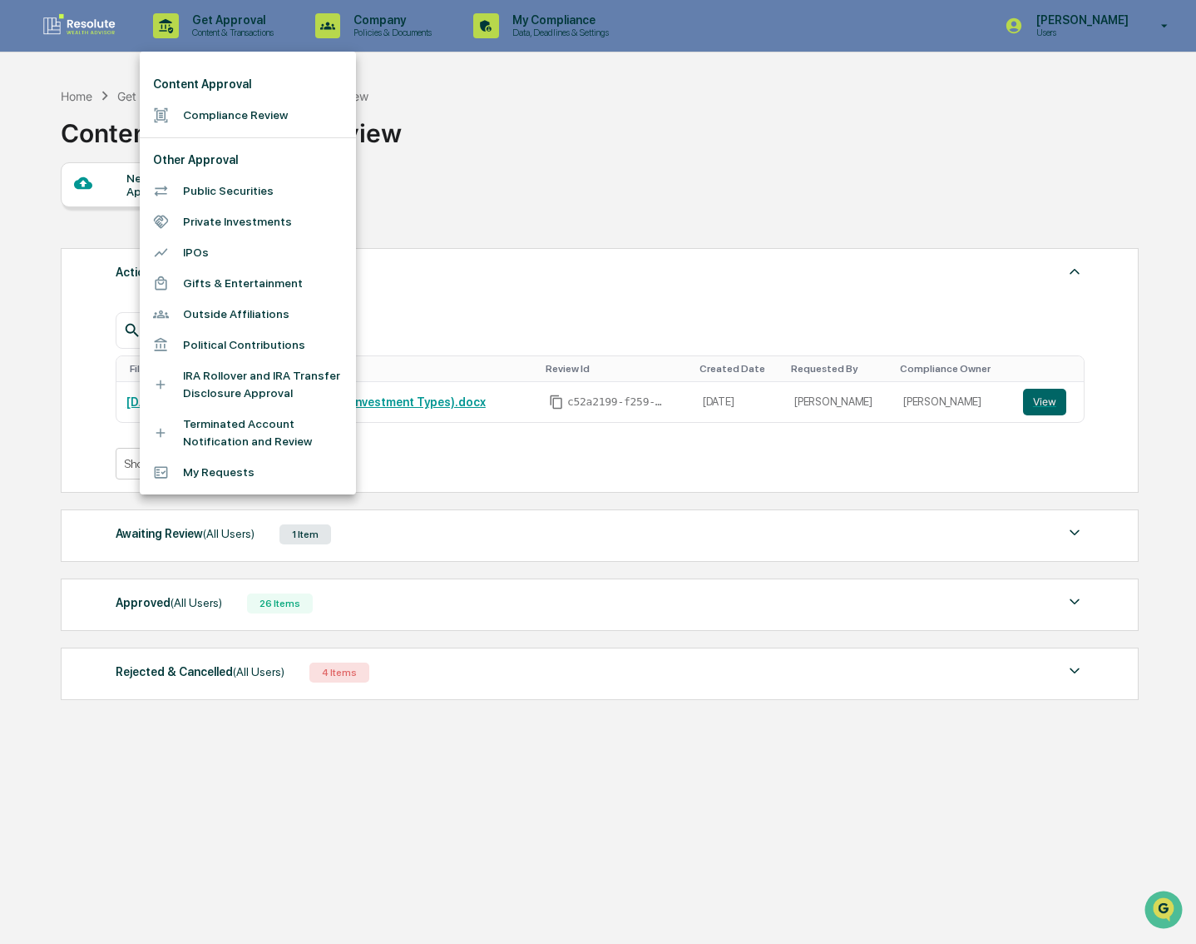
click at [619, 163] on div at bounding box center [598, 472] width 1196 height 944
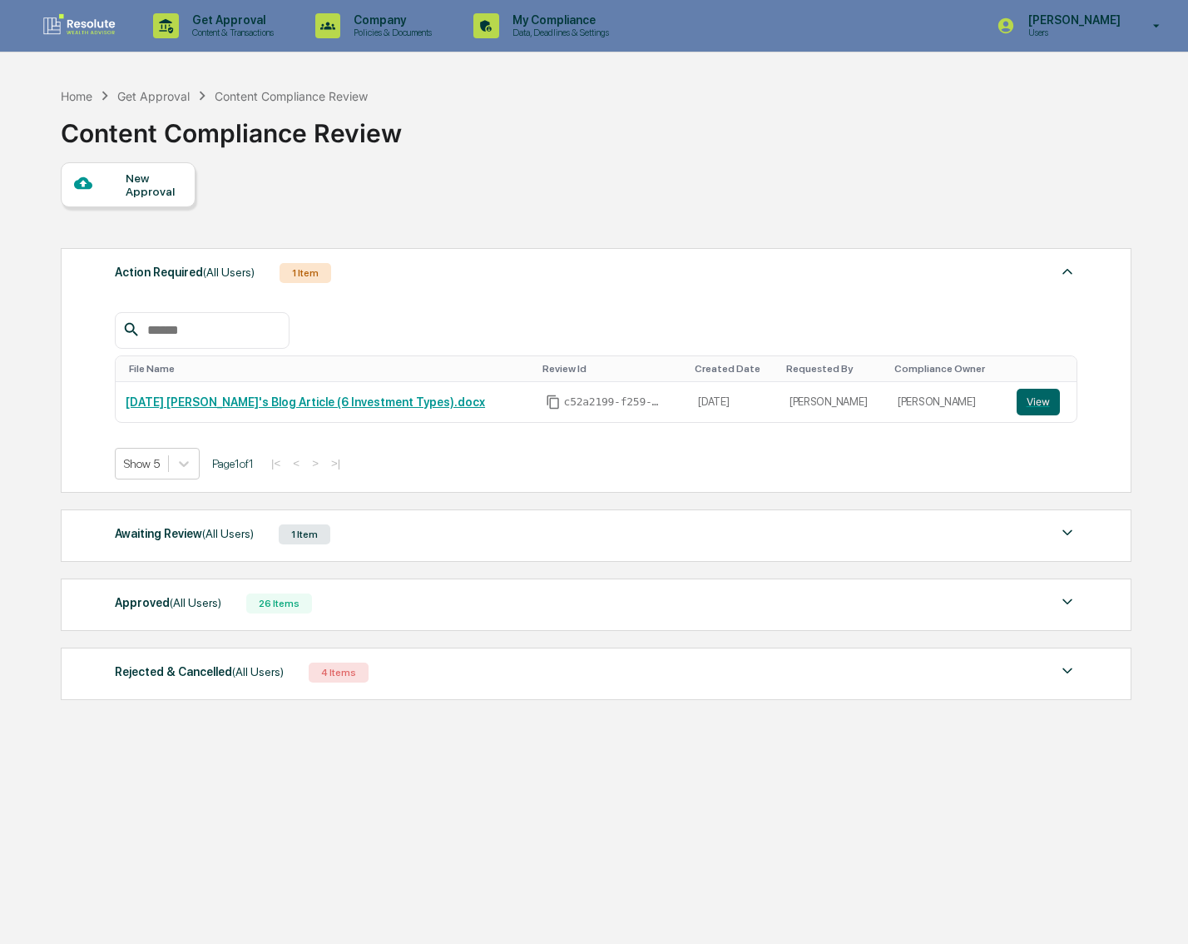
click at [557, 543] on div "Awaiting Review (All Users) 1 Item" at bounding box center [596, 534] width 963 height 23
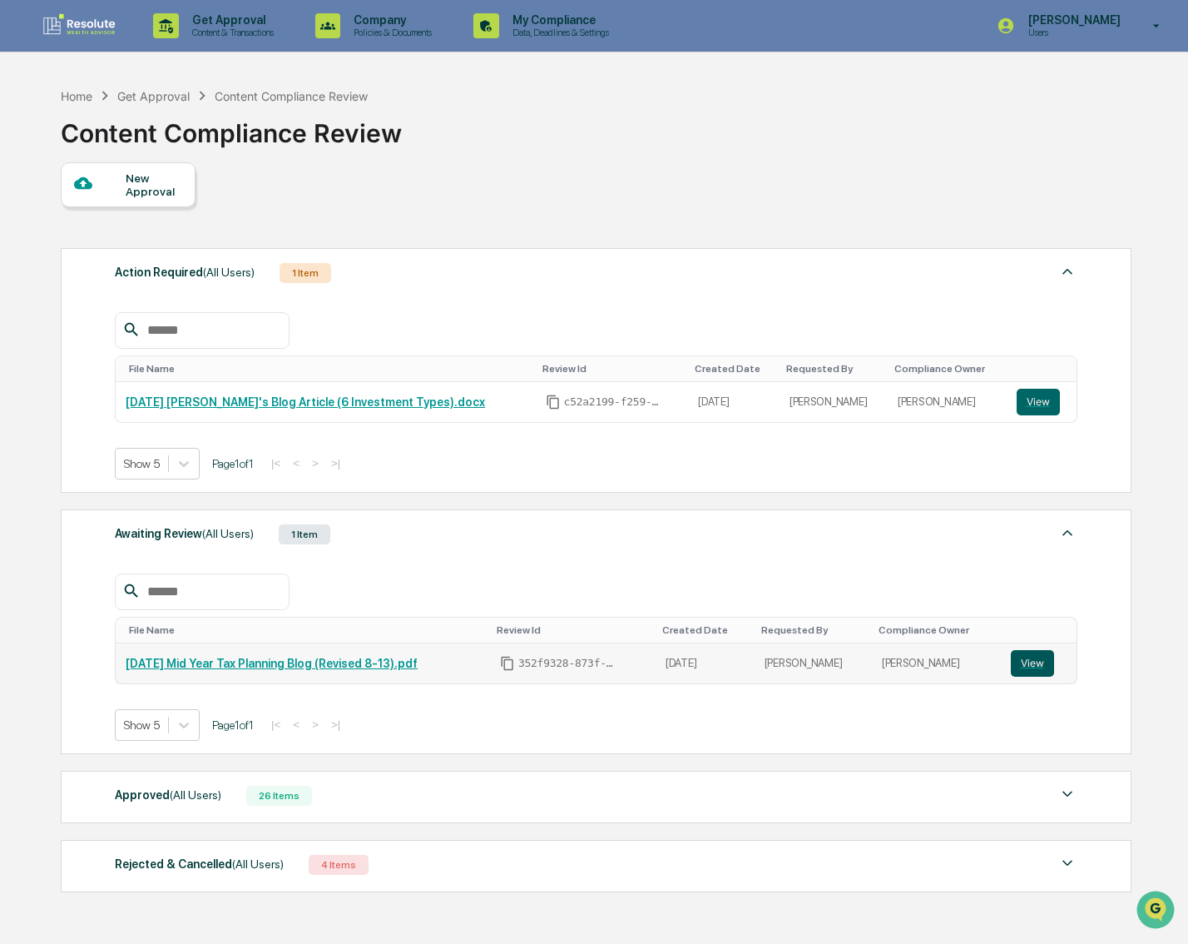
click at [1037, 669] on button "View" at bounding box center [1032, 663] width 43 height 27
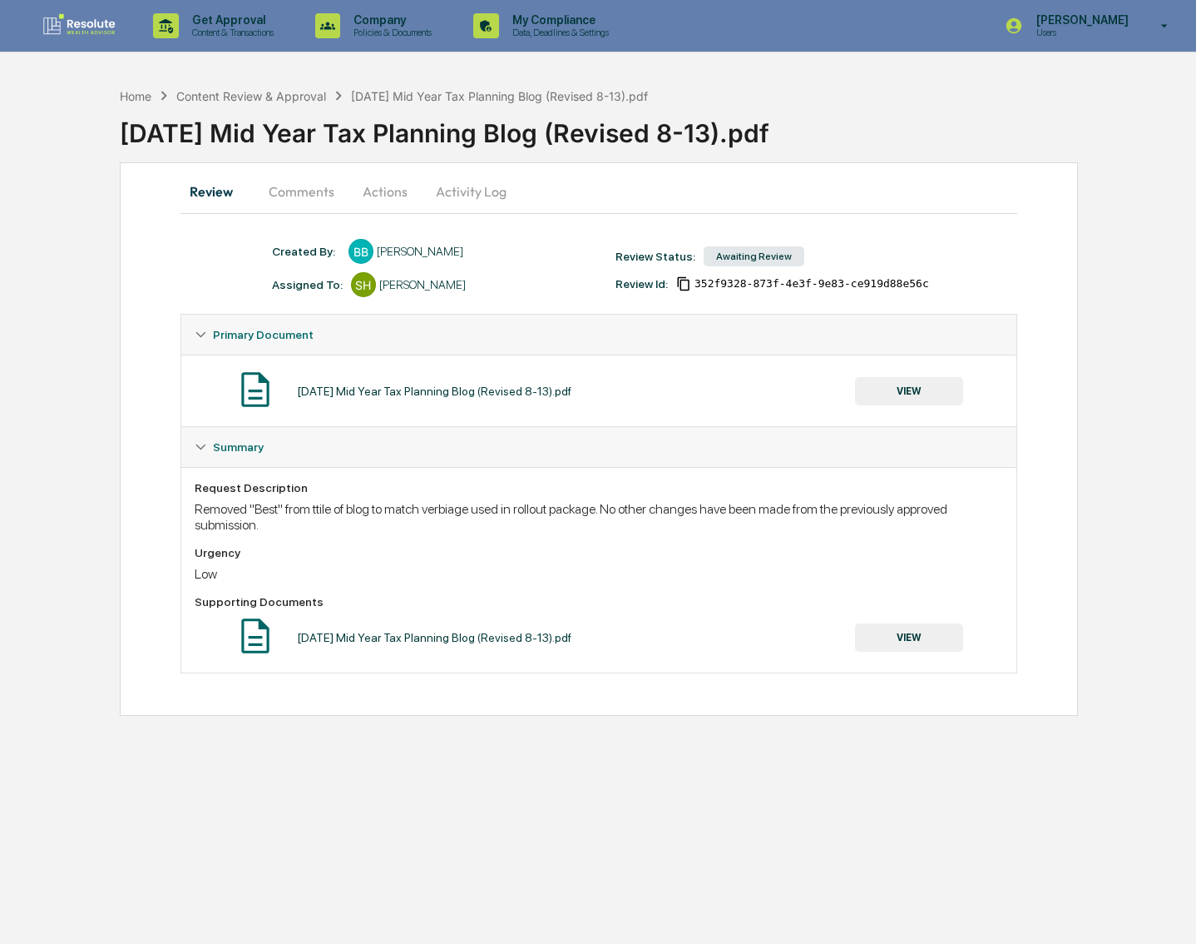
click at [286, 206] on button "Comments" at bounding box center [301, 191] width 92 height 40
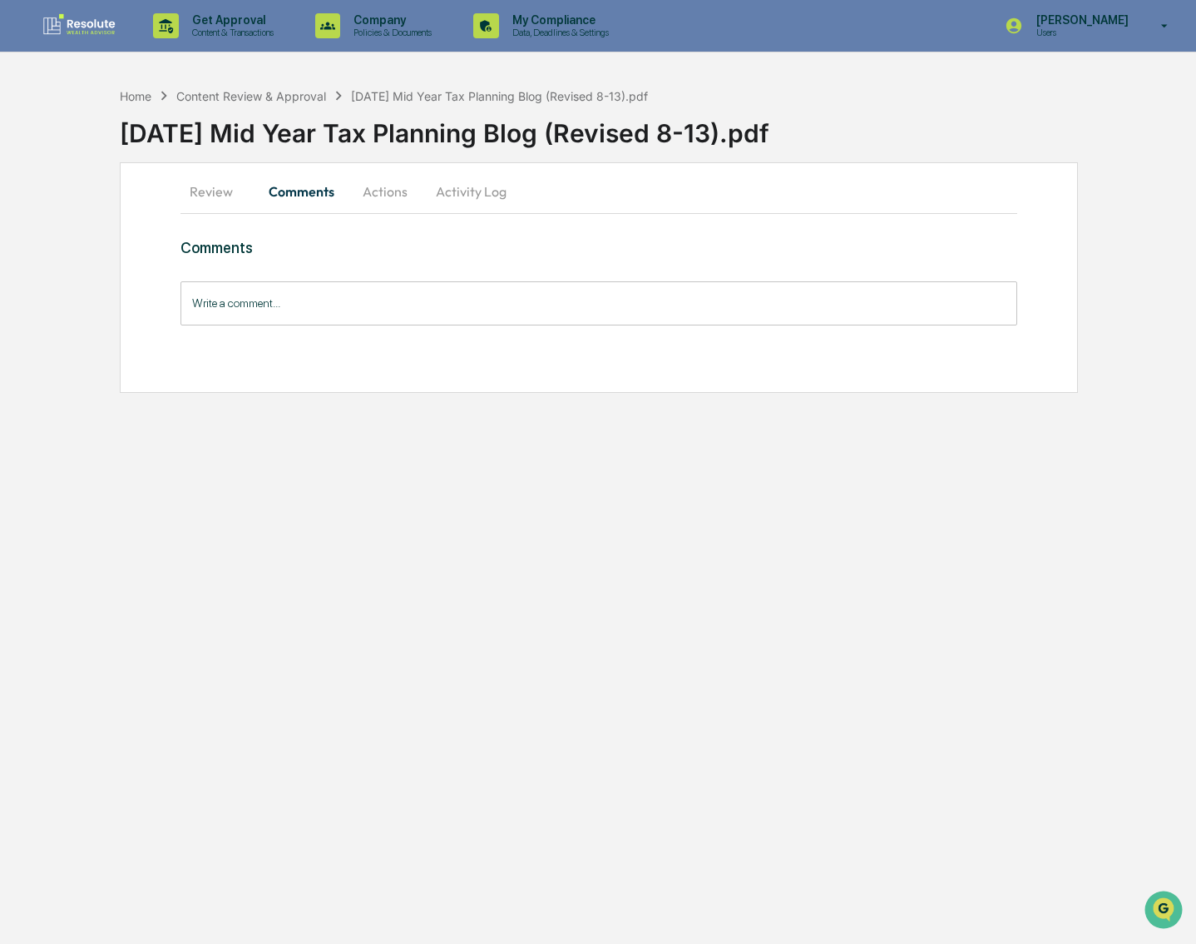
click at [207, 192] on button "Review" at bounding box center [218, 191] width 75 height 40
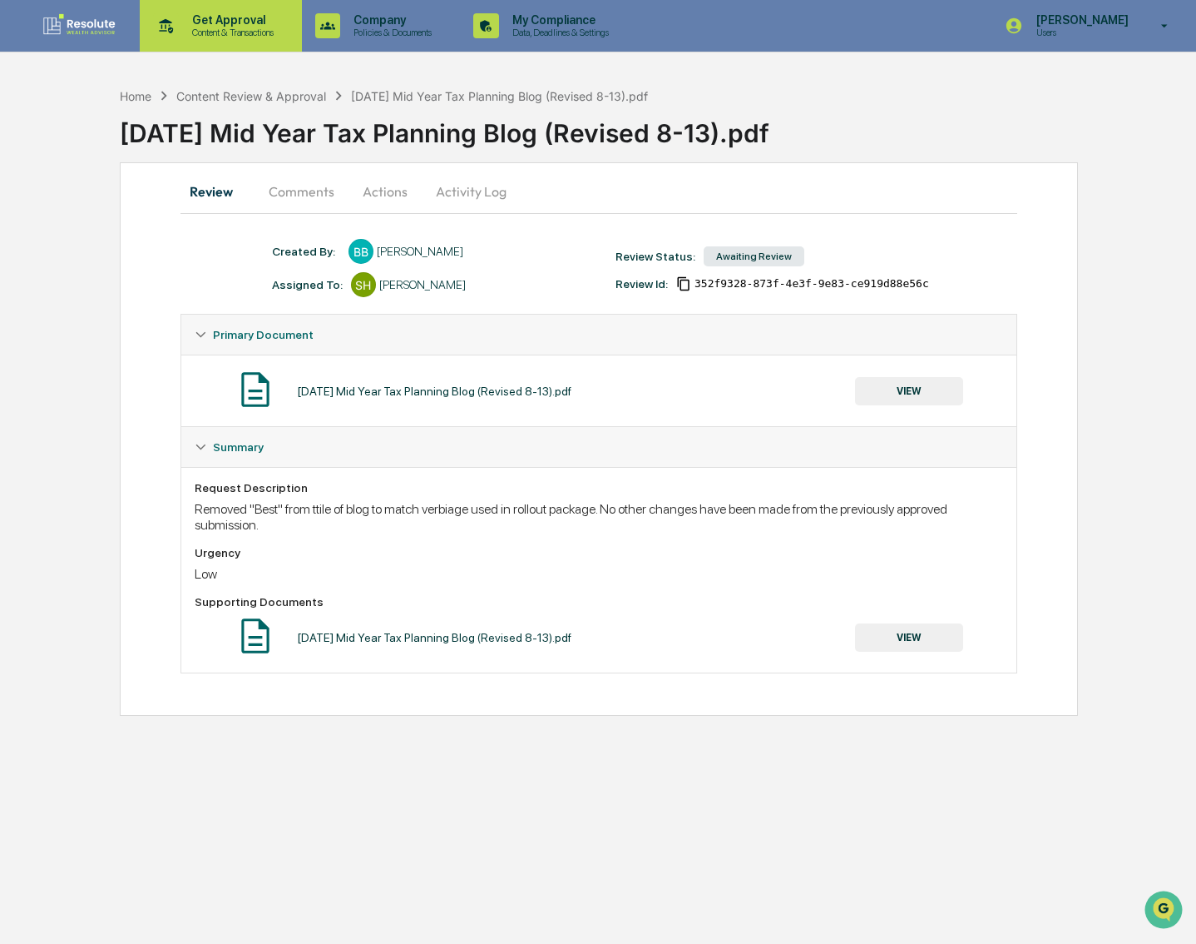
click at [180, 29] on p "Content & Transactions" at bounding box center [230, 33] width 103 height 12
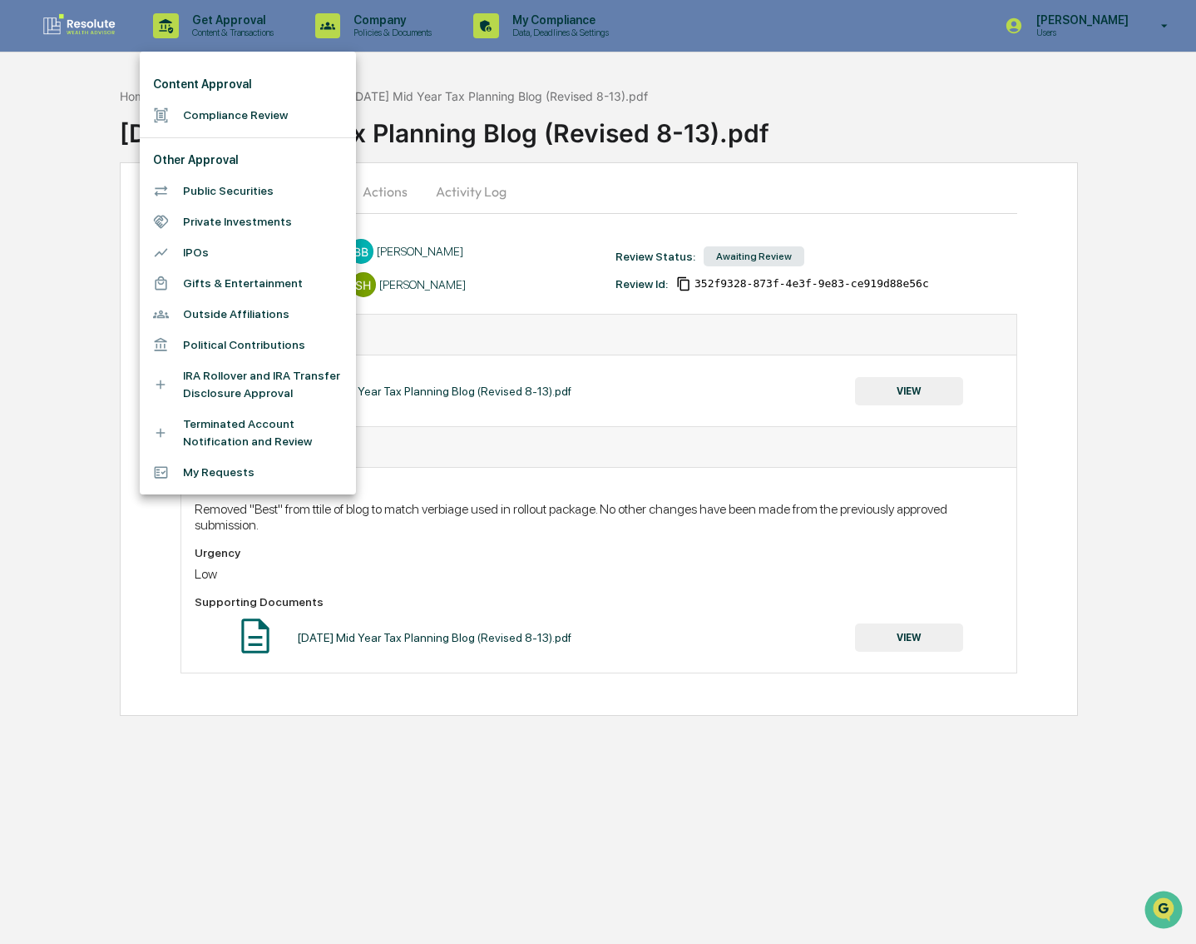
click at [526, 295] on div at bounding box center [598, 472] width 1196 height 944
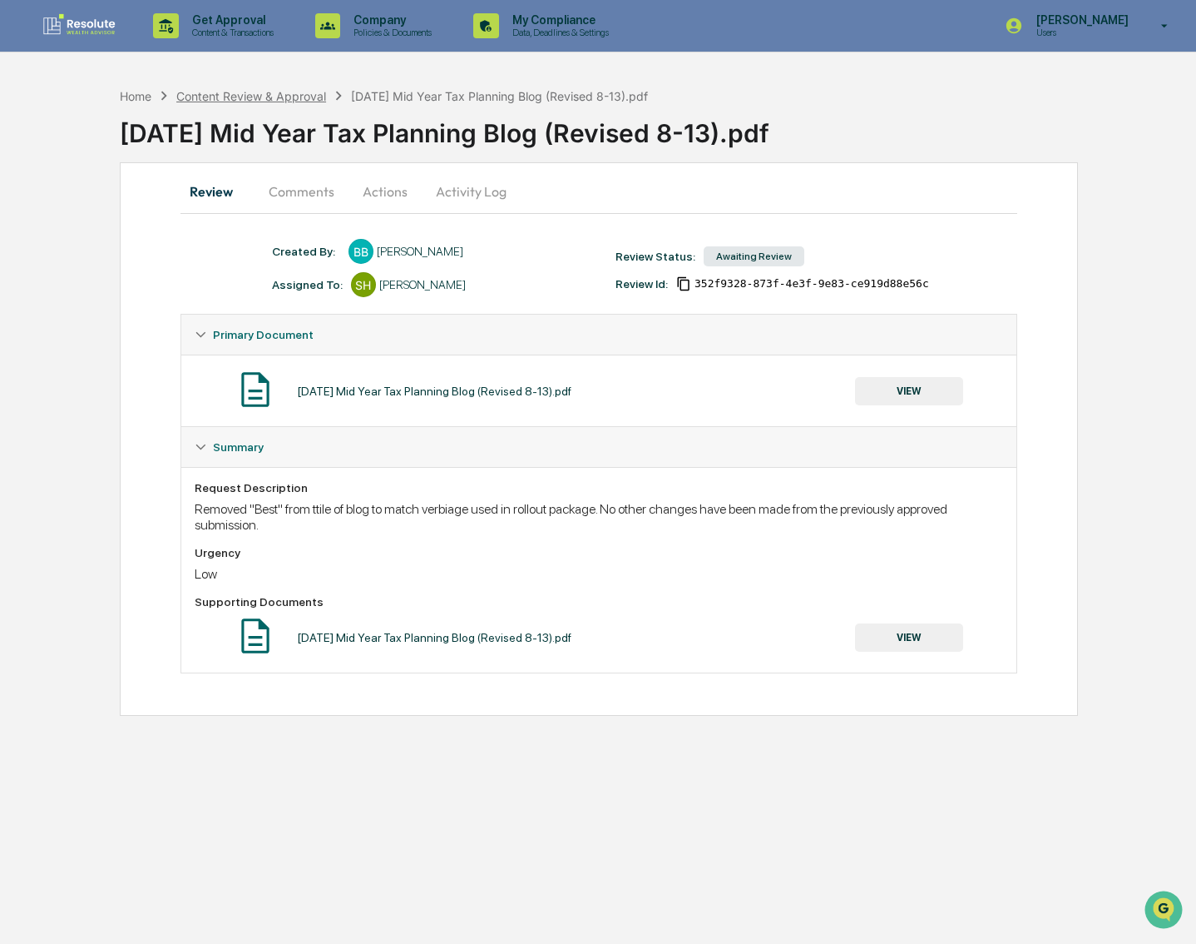
click at [275, 89] on div "Content Review & Approval" at bounding box center [251, 96] width 150 height 14
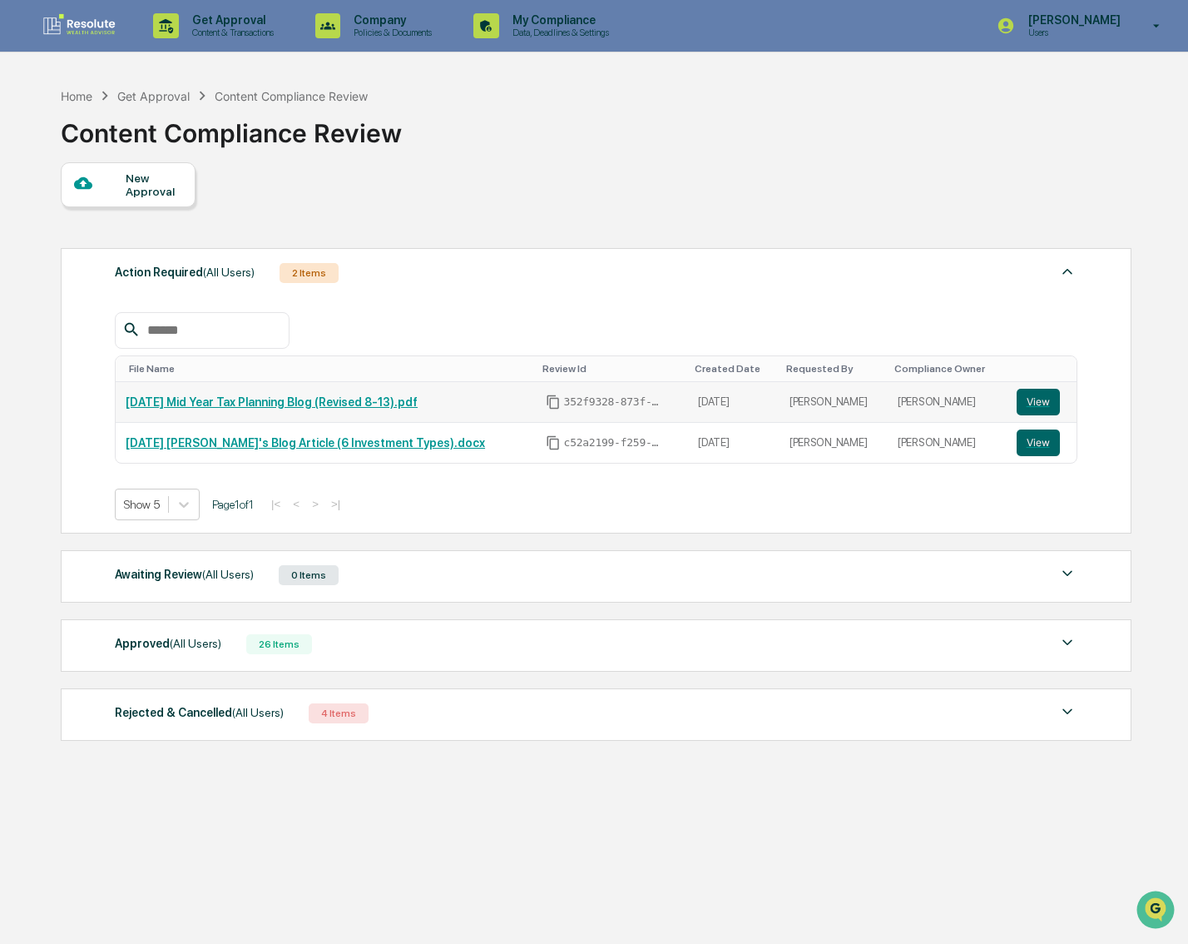
click at [363, 397] on link "[DATE] Mid Year Tax Planning Blog (Revised 8-13).pdf" at bounding box center [272, 401] width 292 height 13
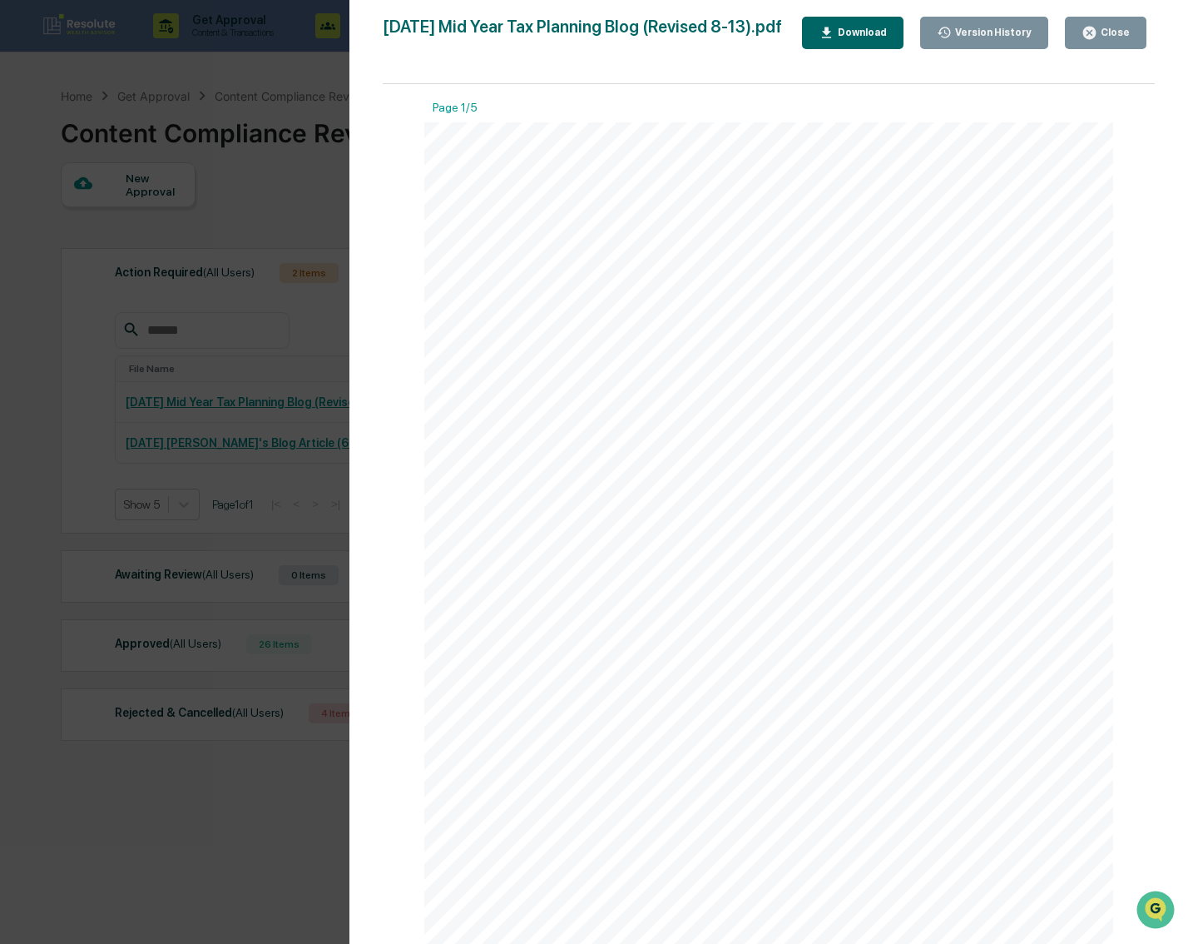
click at [314, 244] on div "Version History 08/13/2025, 06:49 PM Beau Bryant 2025-08-12 Mid Year Tax Planni…" at bounding box center [594, 472] width 1188 height 944
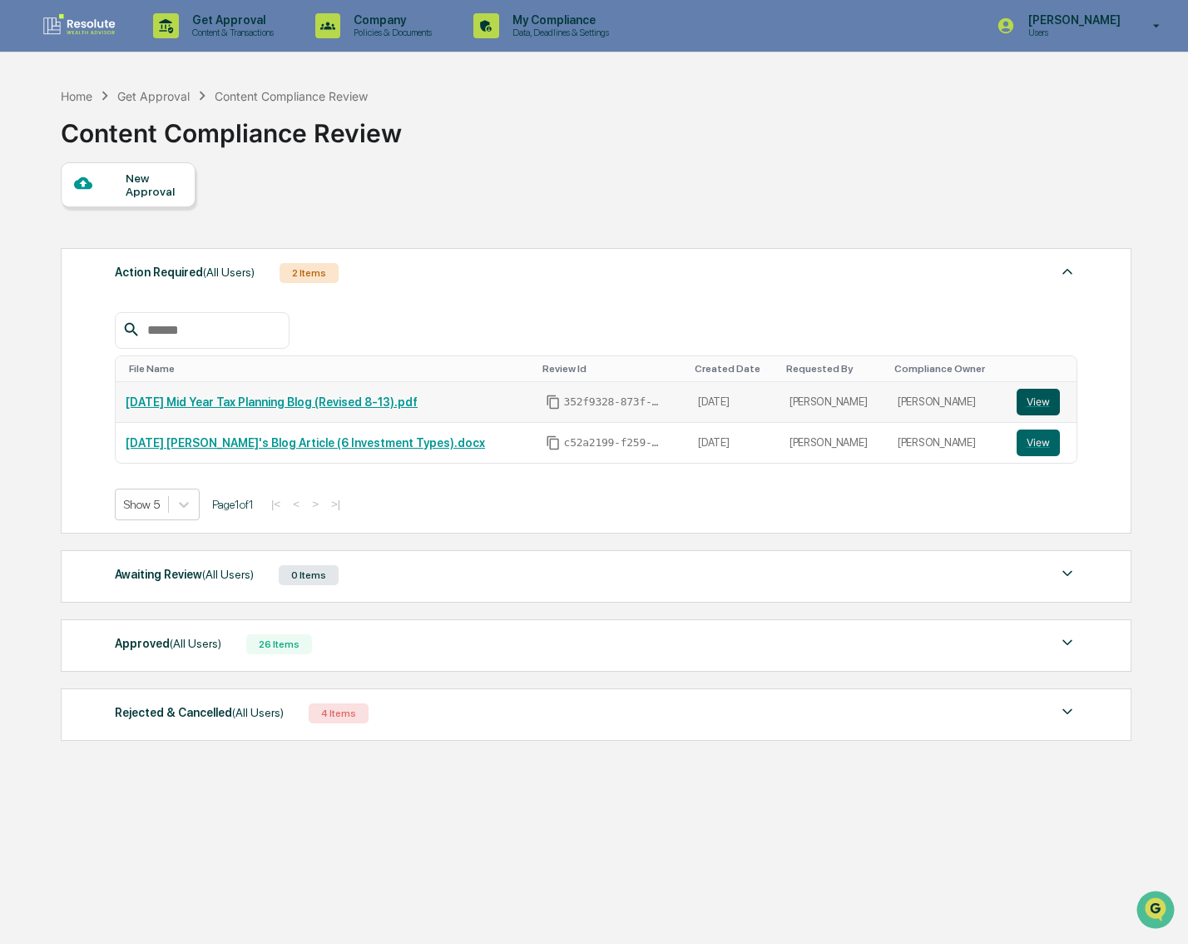
click at [1046, 399] on button "View" at bounding box center [1038, 402] width 43 height 27
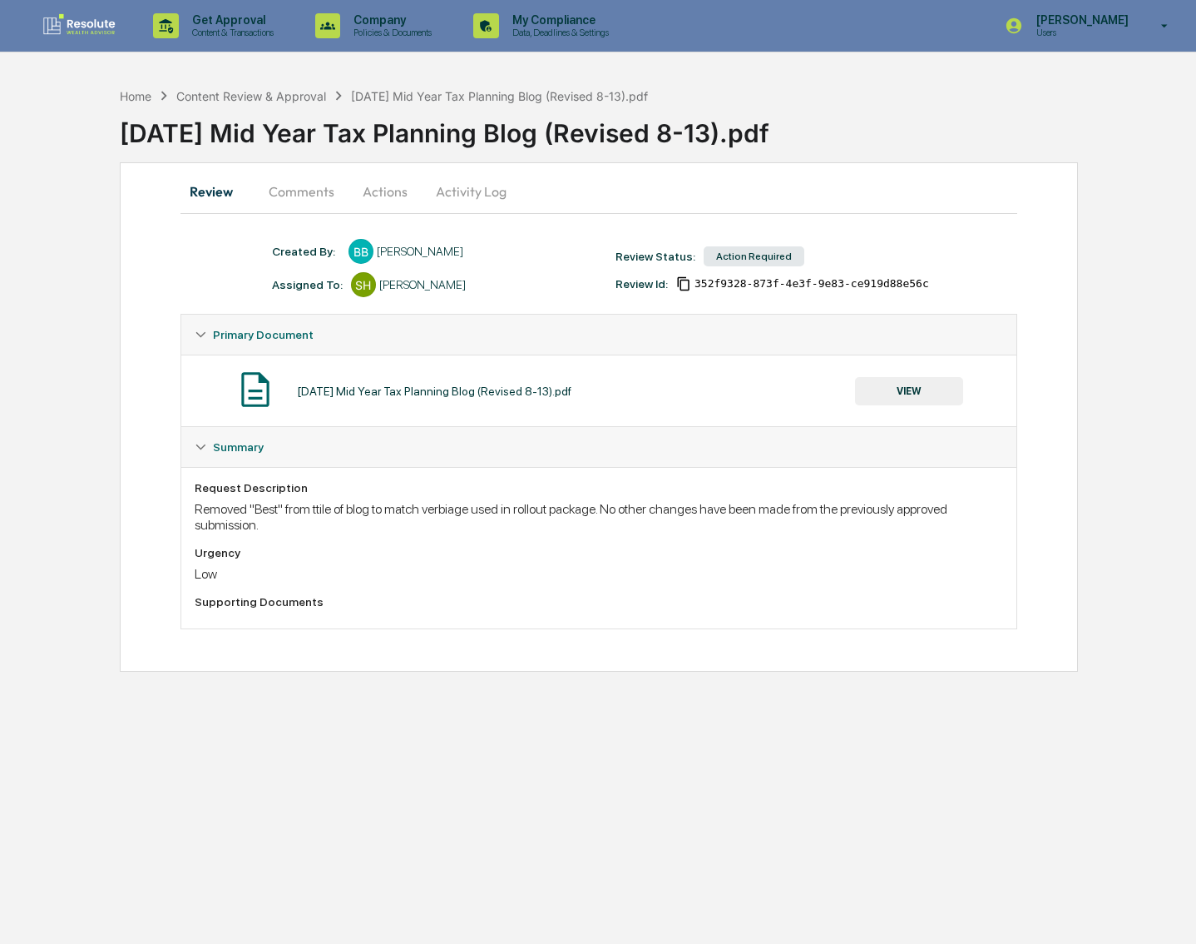
click at [388, 191] on button "Actions" at bounding box center [385, 191] width 75 height 40
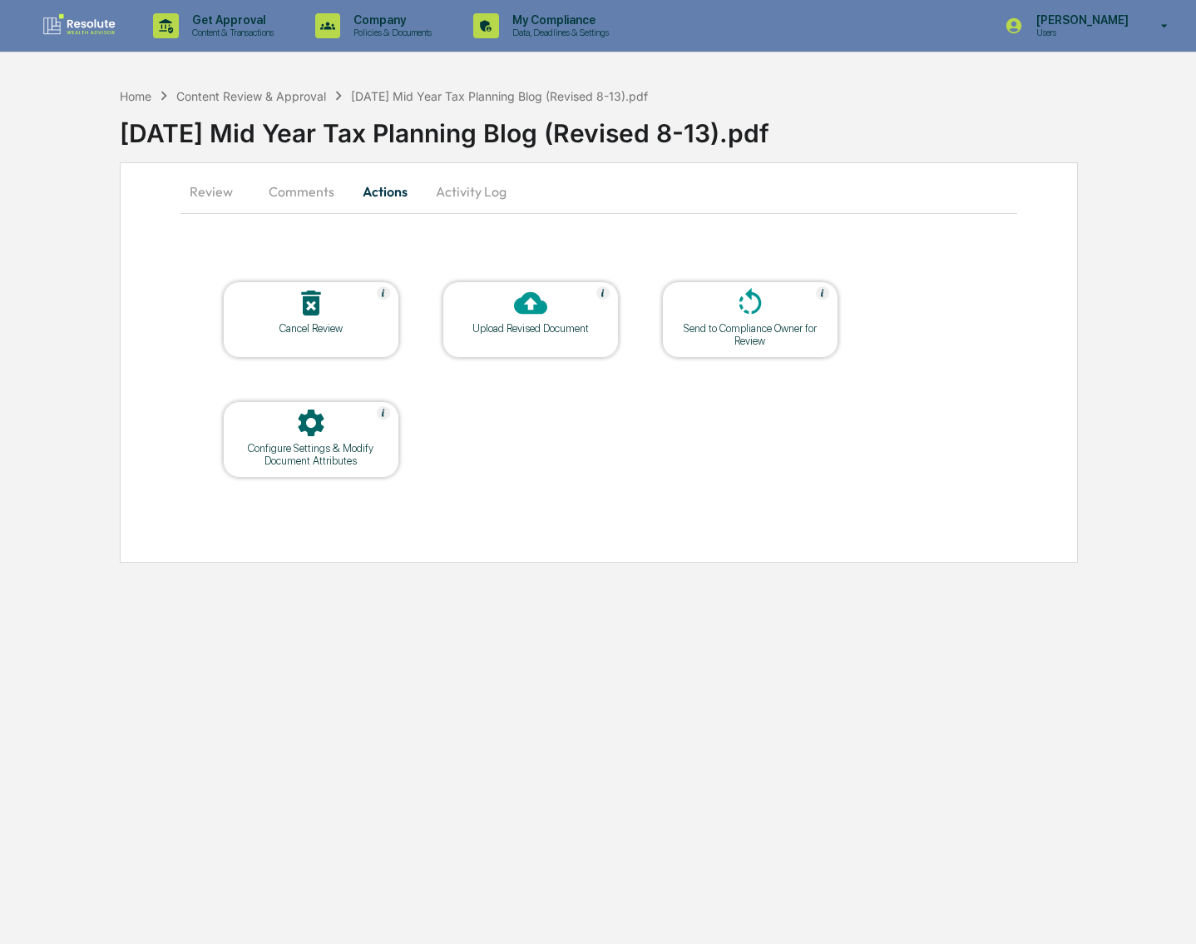
click at [559, 323] on div "Upload Revised Document" at bounding box center [531, 328] width 150 height 12
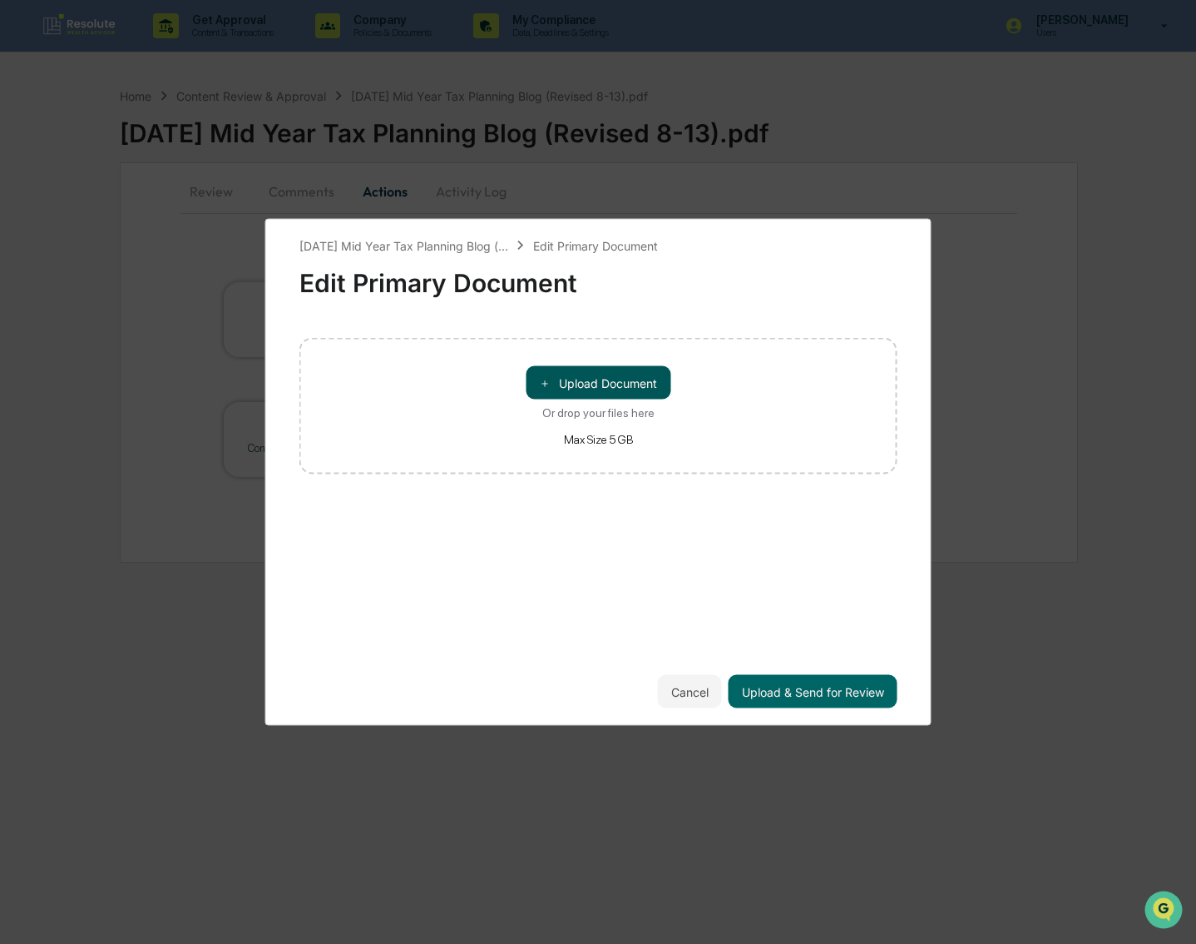
click at [648, 394] on button "＋ Upload Document" at bounding box center [598, 382] width 145 height 33
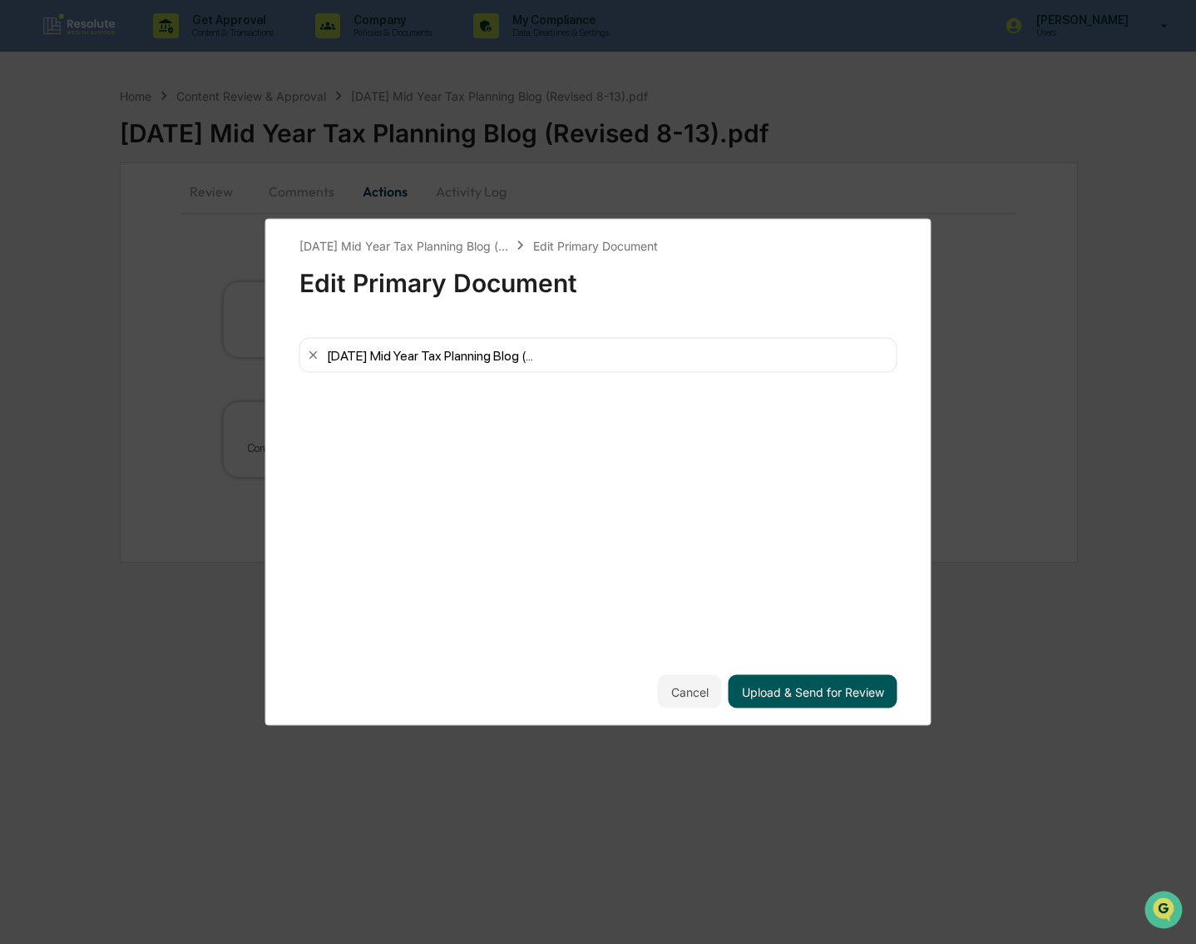
click at [800, 698] on button "Upload & Send for Review" at bounding box center [813, 691] width 169 height 33
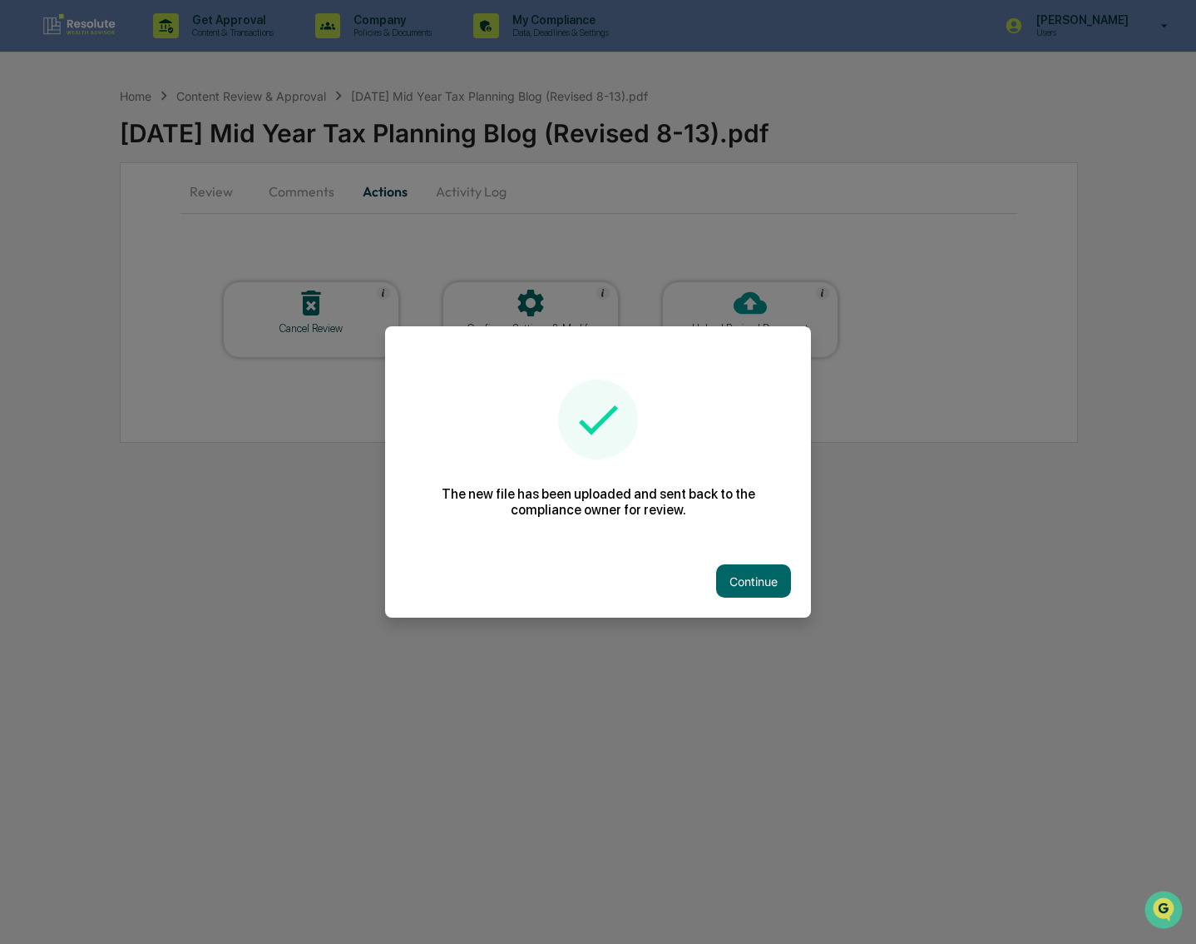
click at [759, 585] on button "Continue" at bounding box center [753, 580] width 75 height 33
